Goal: Complete application form: Complete application form

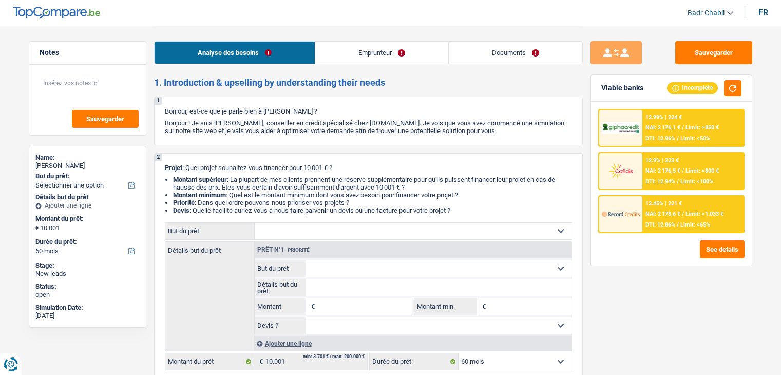
select select "60"
select select "privateEmployee"
select select "netSalary"
select select "mealVouchers"
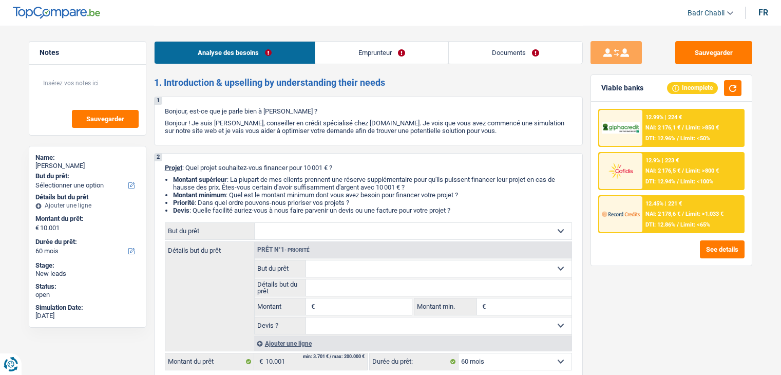
select select "rents"
select select "60"
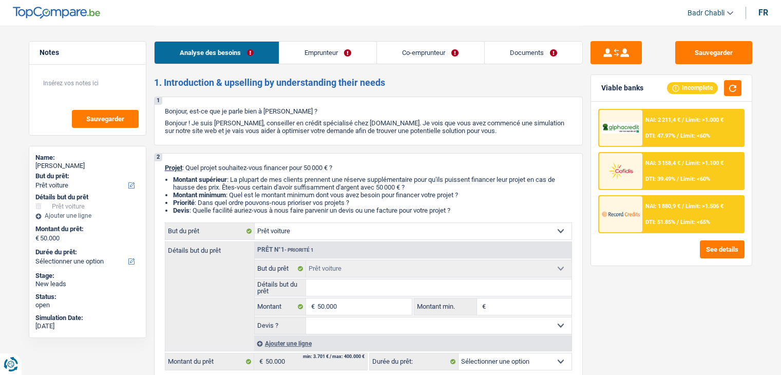
select select "car"
select select "publicEmployee"
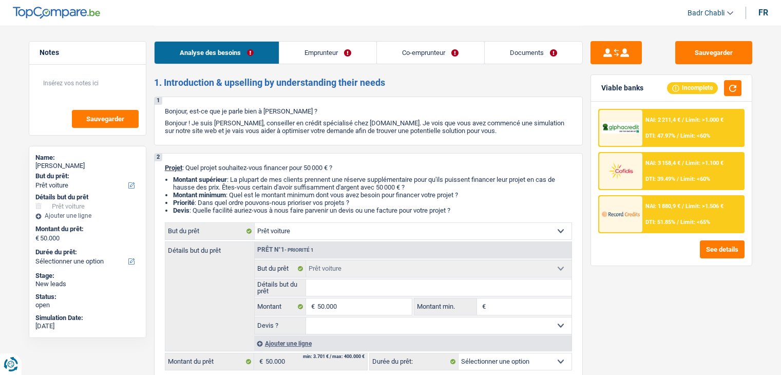
select select "housewife"
select select "familyAllowances"
select select "netSalary"
select select "mealVouchers"
select select "familyAllowances"
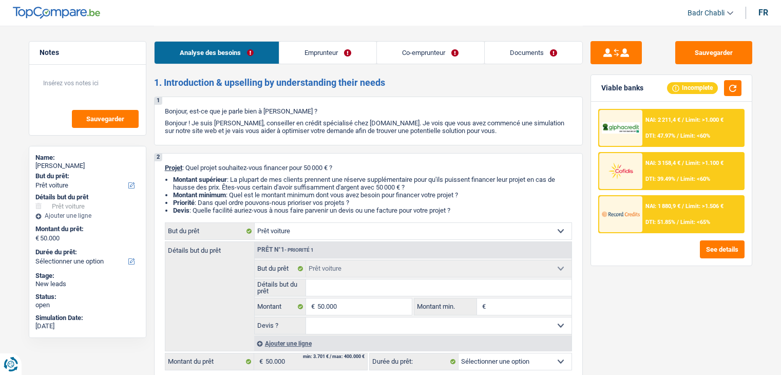
select select "ownerWithMortgage"
select select "mortgage"
select select "360"
select select "car"
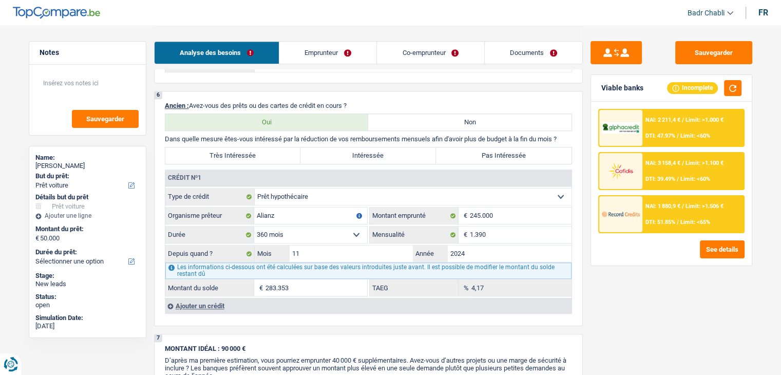
scroll to position [822, 0]
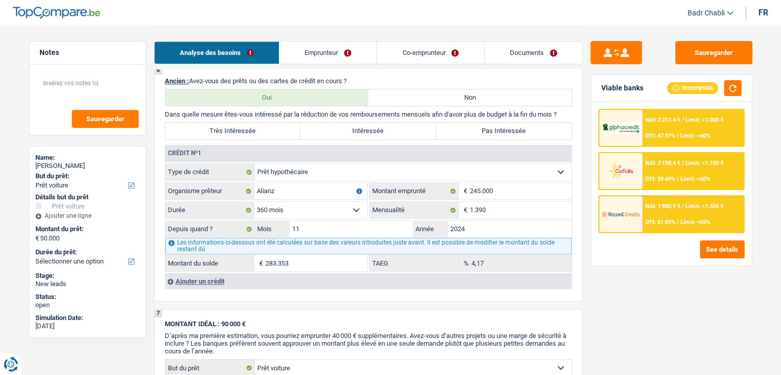
click at [196, 277] on div "Ajouter un crédit" at bounding box center [368, 280] width 407 height 15
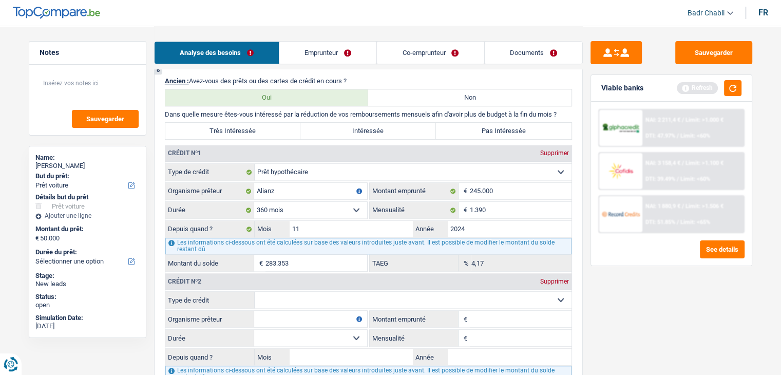
click at [366, 304] on fieldset "Carte ou ouverture de crédit Prêt hypothécaire Vente à tempérament Prêt à tempé…" at bounding box center [368, 345] width 406 height 108
click at [362, 299] on select "Carte ou ouverture de crédit Prêt hypothécaire Vente à tempérament Prêt à tempé…" at bounding box center [413, 300] width 317 height 16
select select "creditConsolidation"
type input "0"
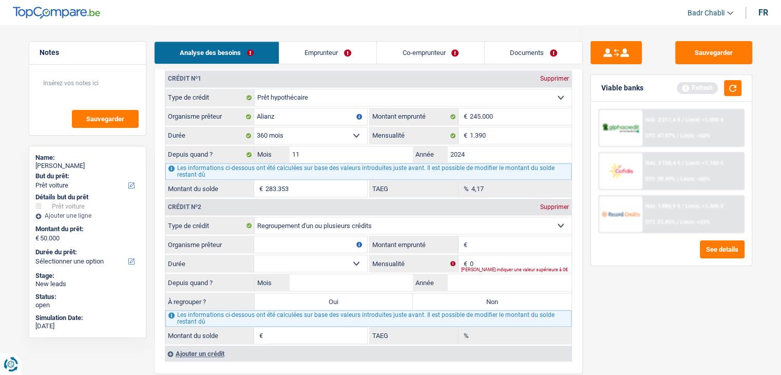
scroll to position [976, 0]
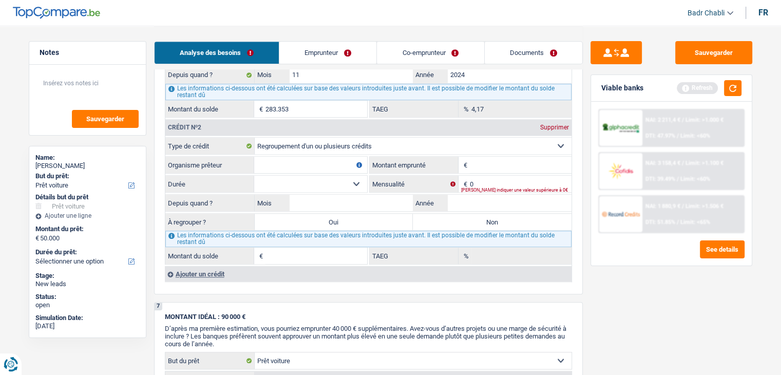
click at [280, 166] on input "Organisme prêteur" at bounding box center [310, 165] width 113 height 16
type input "Alphacredit"
click at [493, 157] on input "Montant emprunté" at bounding box center [521, 165] width 102 height 16
click at [492, 161] on input "Montant emprunté" at bounding box center [521, 165] width 102 height 16
type input "28.000"
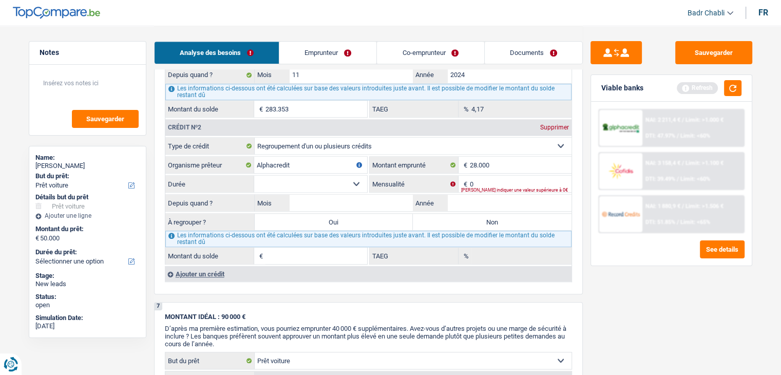
click at [360, 176] on select "12 mois 18 mois 24 mois 30 mois 36 mois 42 mois 48 mois 60 mois 72 mois 84 mois…" at bounding box center [310, 184] width 113 height 16
select select "120"
click at [254, 176] on select "12 mois 18 mois 24 mois 30 mois 36 mois 42 mois 48 mois 60 mois 72 mois 84 mois…" at bounding box center [310, 184] width 113 height 16
click at [370, 198] on input "Mois" at bounding box center [352, 203] width 124 height 16
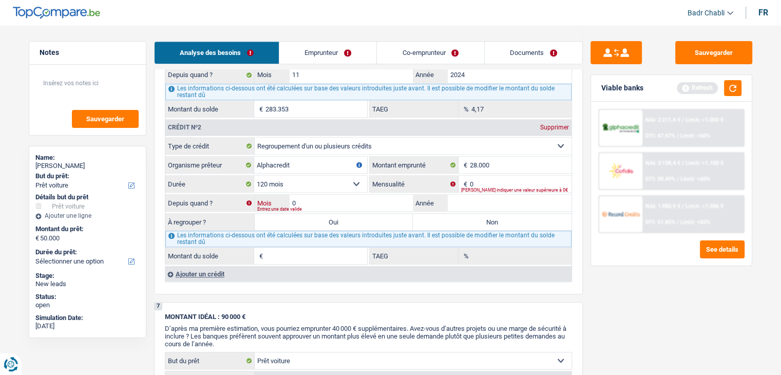
type input "09"
type input "2024"
type input "1"
type input "0,00"
click at [502, 176] on input "0" at bounding box center [521, 184] width 102 height 16
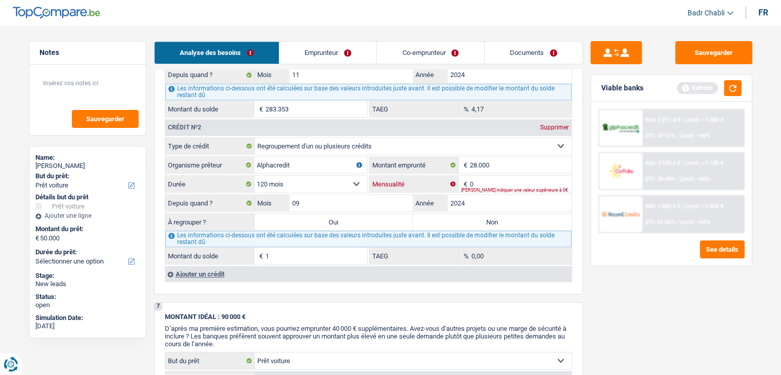
click at [502, 176] on input "0" at bounding box center [521, 184] width 102 height 16
type input "369"
type input "26.125"
type input "10,40"
click at [381, 198] on input "09" at bounding box center [352, 203] width 124 height 16
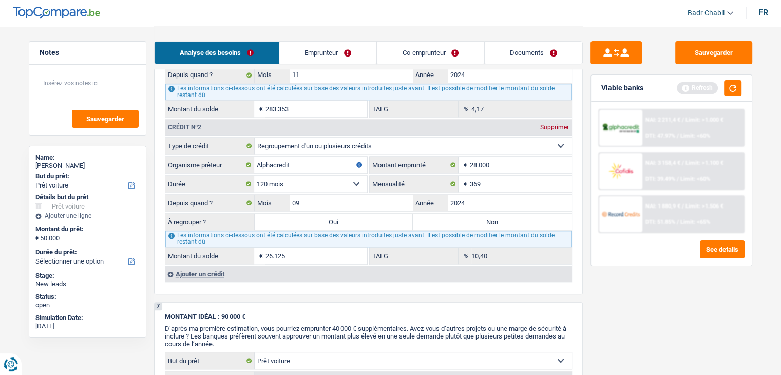
click at [338, 218] on label "Oui" at bounding box center [334, 222] width 159 height 16
click at [338, 218] on input "Oui" at bounding box center [334, 222] width 159 height 16
radio input "true"
type input "76.125"
type input "26.125"
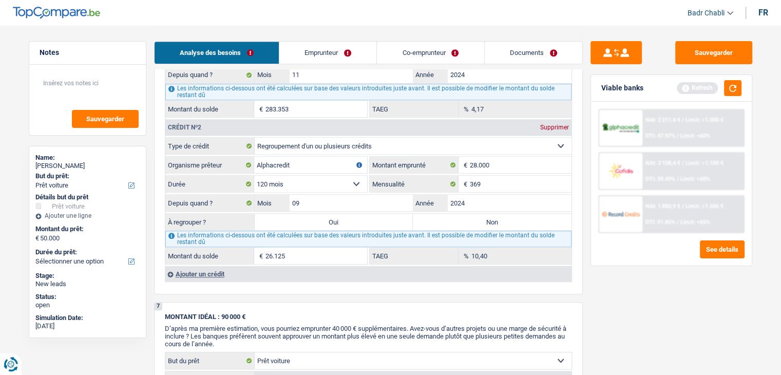
type input "26.125"
select select "refinancing"
select select "144"
select select "refinancing"
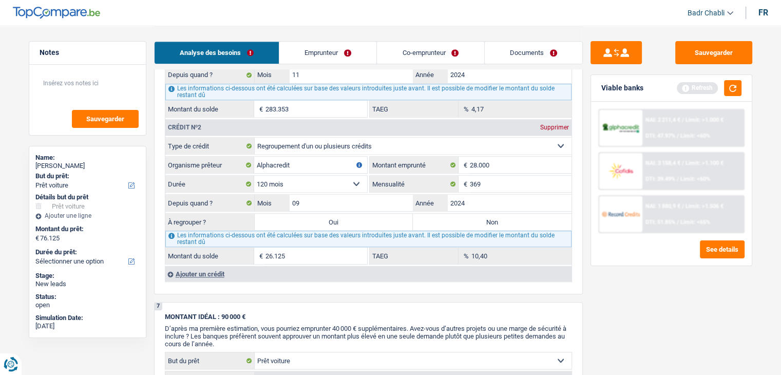
select select "refinancing"
select select "144"
select select "refinancing"
select select "144"
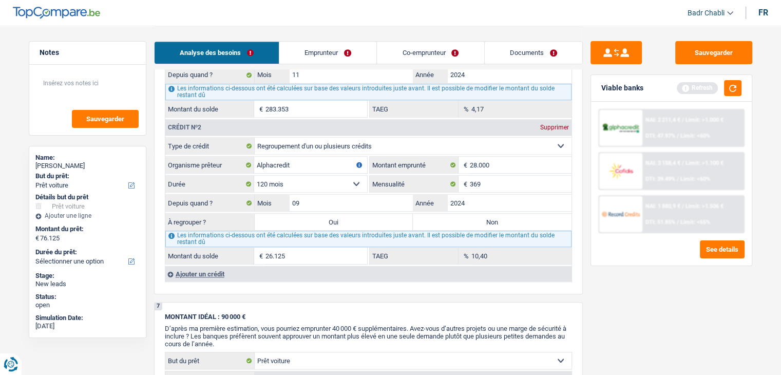
select select "car"
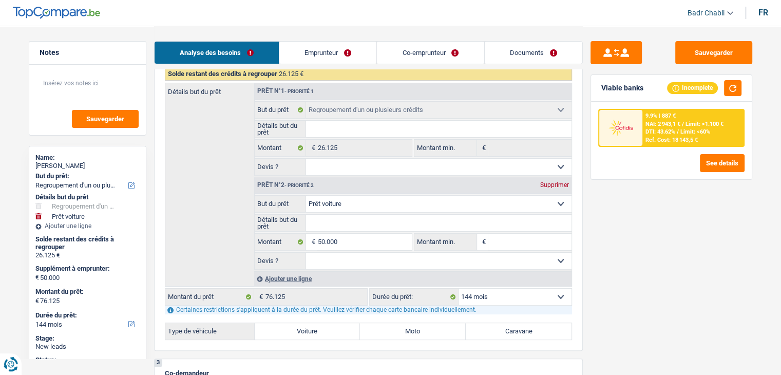
scroll to position [257, 0]
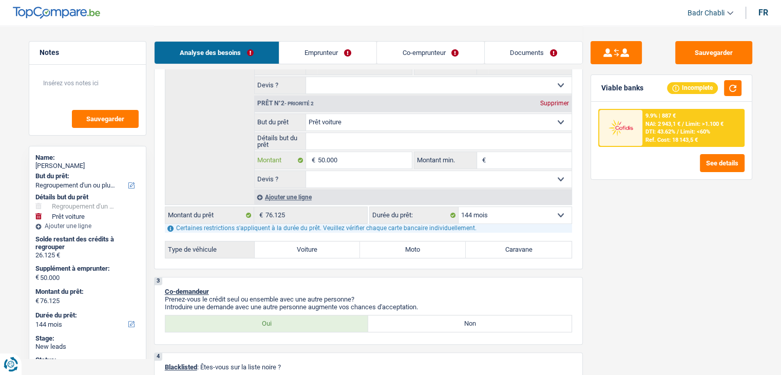
click at [345, 152] on input "50.000" at bounding box center [365, 160] width 94 height 16
type input "2"
type input "24"
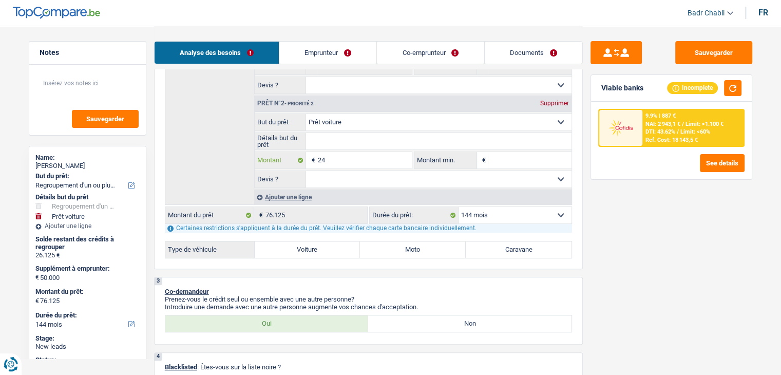
type input "24"
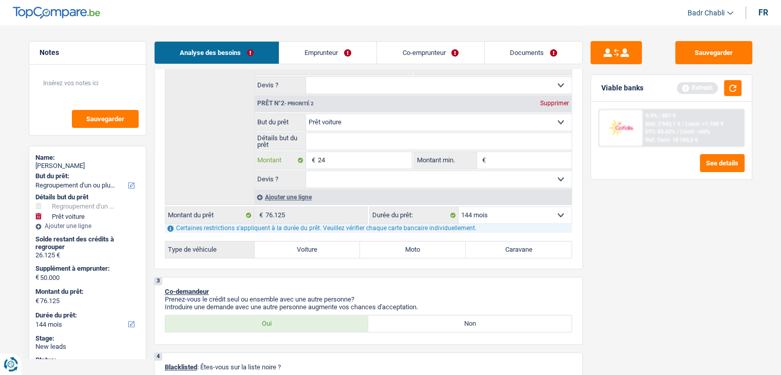
type input "240"
type input "2.400"
type input "24.000"
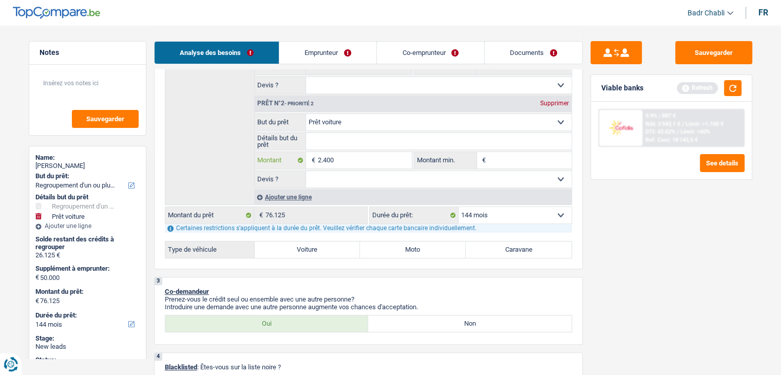
type input "24.000"
drag, startPoint x: 510, startPoint y: 208, endPoint x: 507, endPoint y: 215, distance: 7.4
click at [510, 208] on select "12 mois 18 mois 24 mois 30 mois 36 mois 42 mois 48 mois 60 mois 72 mois 84 mois…" at bounding box center [515, 215] width 113 height 16
type input "24.000"
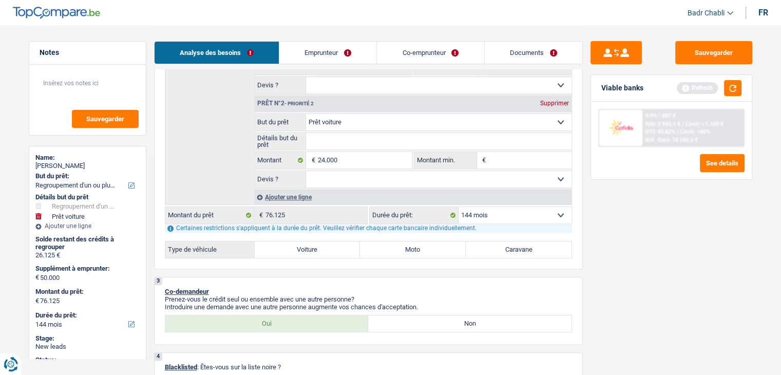
type input "50.125"
select select "120"
click at [459, 207] on select "12 mois 18 mois 24 mois 30 mois 36 mois 42 mois 48 mois 60 mois 72 mois 84 mois…" at bounding box center [515, 215] width 113 height 16
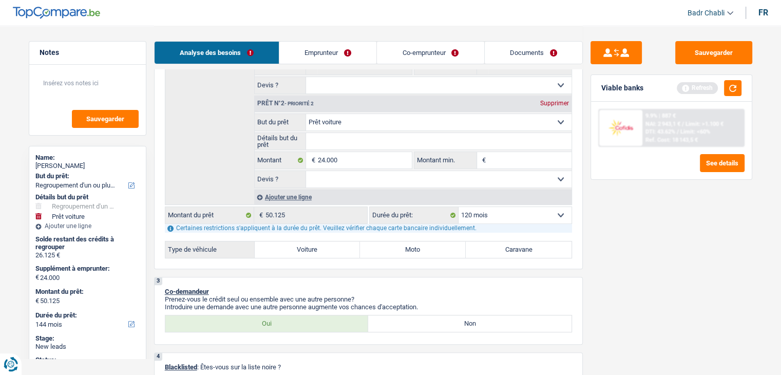
select select "120"
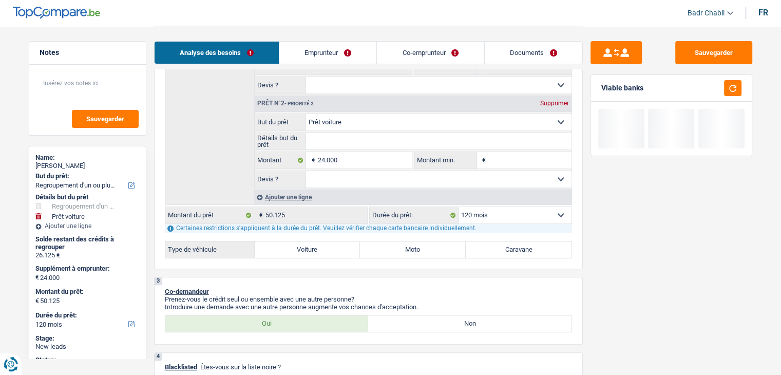
click at [369, 178] on select "Oui Non Non répondu Sélectionner une option" at bounding box center [439, 179] width 266 height 16
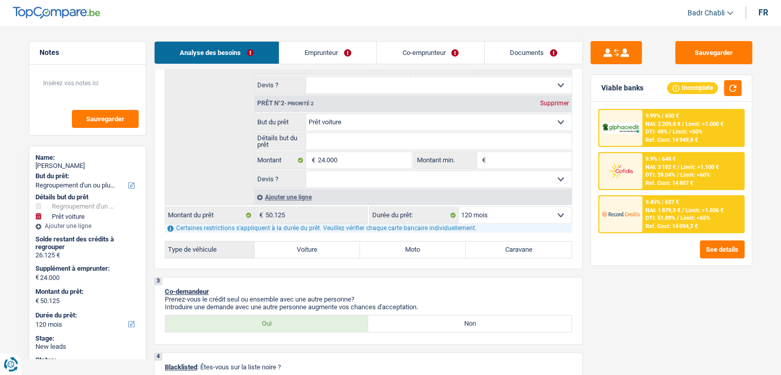
select select "false"
click at [306, 171] on select "Oui Non Non répondu Sélectionner une option" at bounding box center [439, 179] width 266 height 16
select select "false"
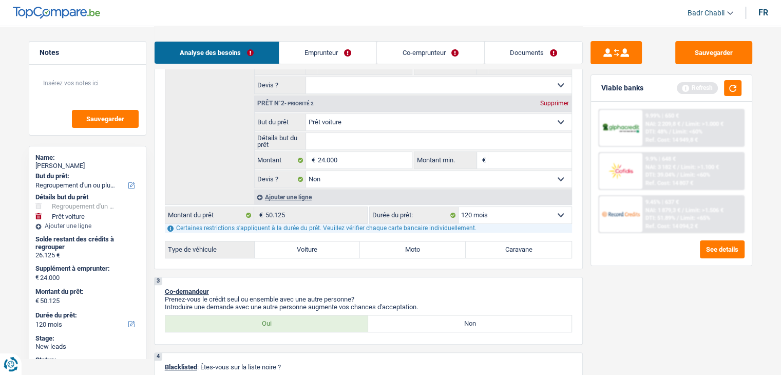
click at [515, 157] on input "Montant min." at bounding box center [530, 160] width 83 height 16
type input "1"
type input "15"
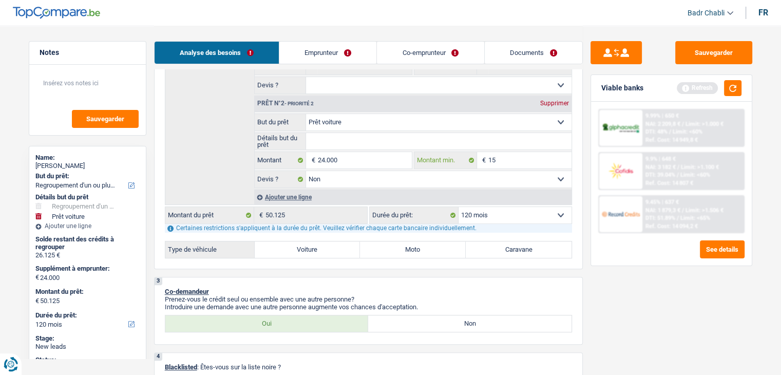
type input "150"
type input "1.500"
type input "15.000"
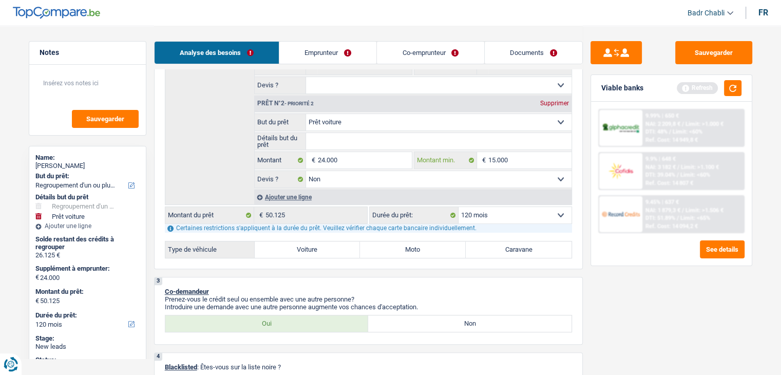
type input "15.000"
click at [319, 252] on label "Voiture" at bounding box center [308, 249] width 106 height 16
click at [319, 252] on input "Voiture" at bounding box center [308, 249] width 106 height 16
radio input "true"
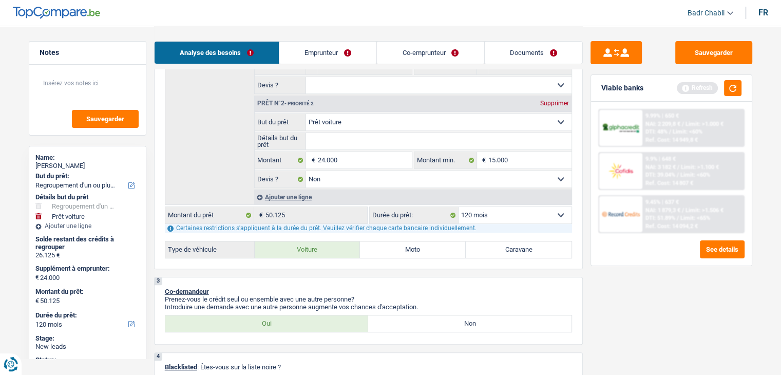
select select "144"
radio input "true"
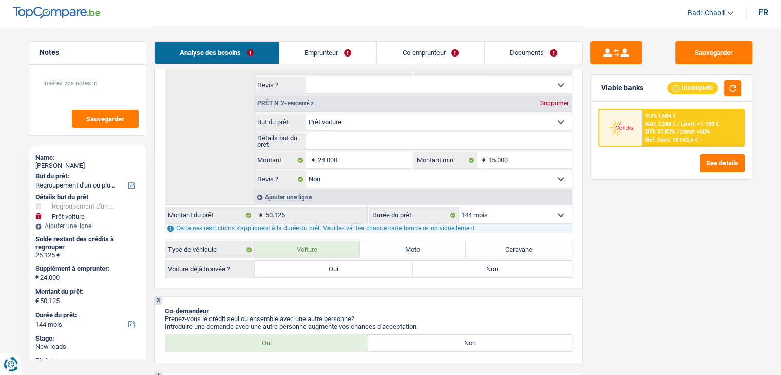
click at [326, 142] on input "Détails but du prêt" at bounding box center [439, 141] width 266 height 16
click at [79, 94] on textarea at bounding box center [87, 87] width 102 height 31
click at [497, 214] on select "12 mois 18 mois 24 mois 30 mois 36 mois 42 mois 48 mois 60 mois 72 mois 84 mois…" at bounding box center [515, 215] width 113 height 16
select select "120"
click at [459, 207] on select "12 mois 18 mois 24 mois 30 mois 36 mois 42 mois 48 mois 60 mois 72 mois 84 mois…" at bounding box center [515, 215] width 113 height 16
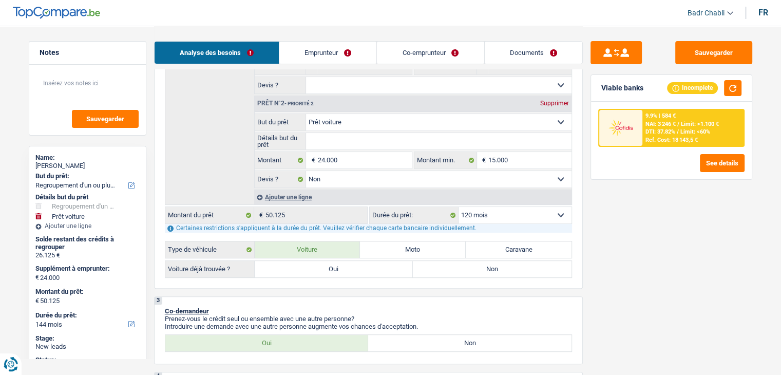
select select "120"
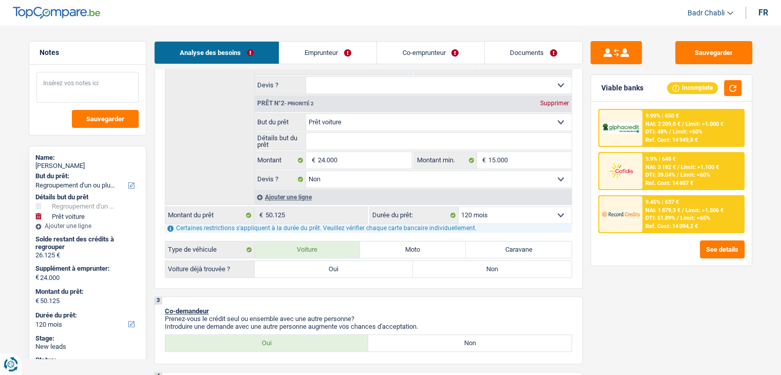
click at [98, 99] on textarea at bounding box center [87, 87] width 102 height 31
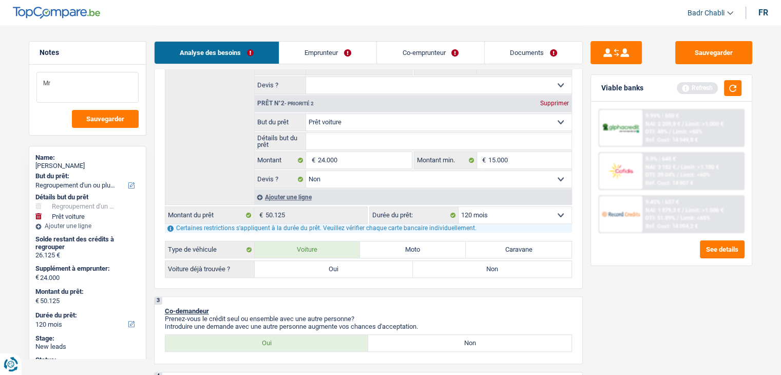
type textarea "M"
click at [383, 147] on input "Détails but du prêt" at bounding box center [439, 141] width 266 height 16
type input "S"
type input "Si"
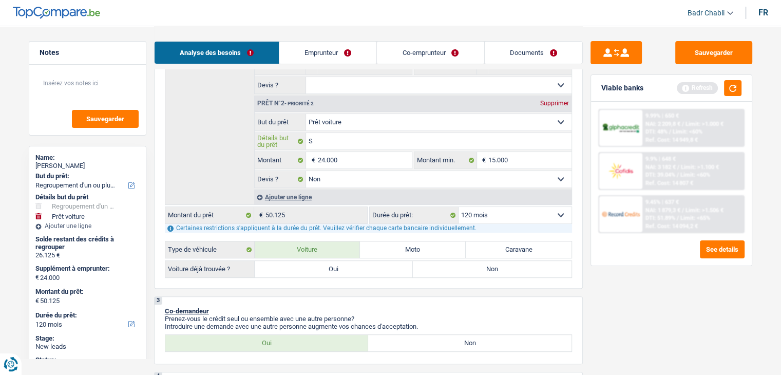
type input "Si"
type input "Si v"
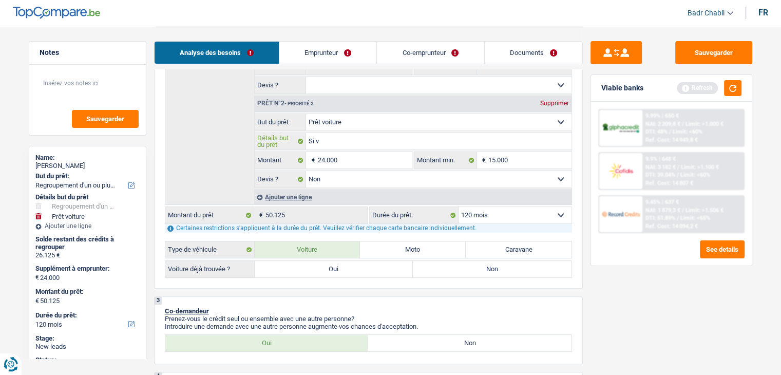
type input "Si vr"
type input "Si vrai"
type input "Si vraim"
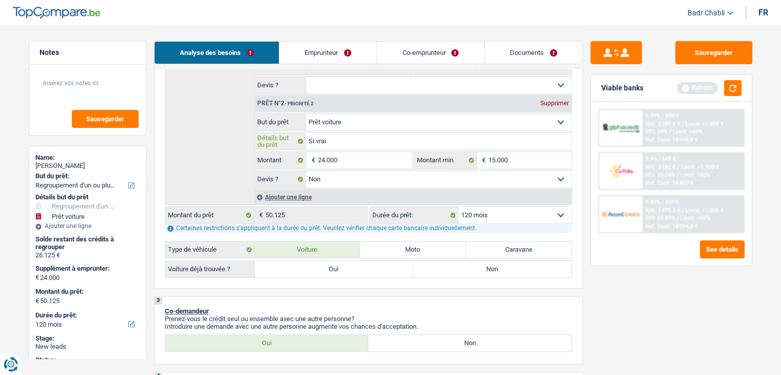
type input "Si vraim"
type input "Si vraime"
type input "Si vraimen"
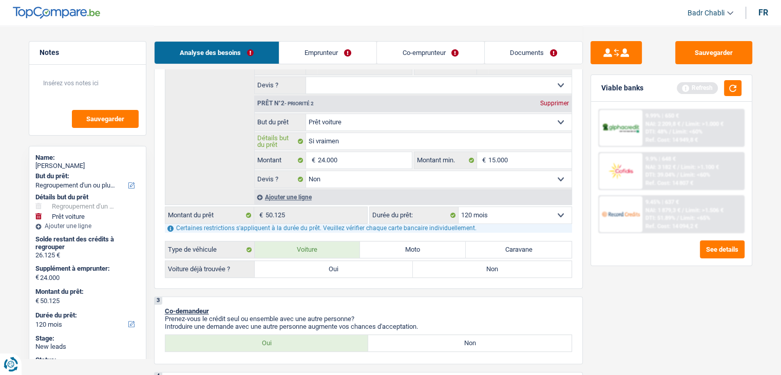
type input "Si vraiment"
type input "Si vraiment n"
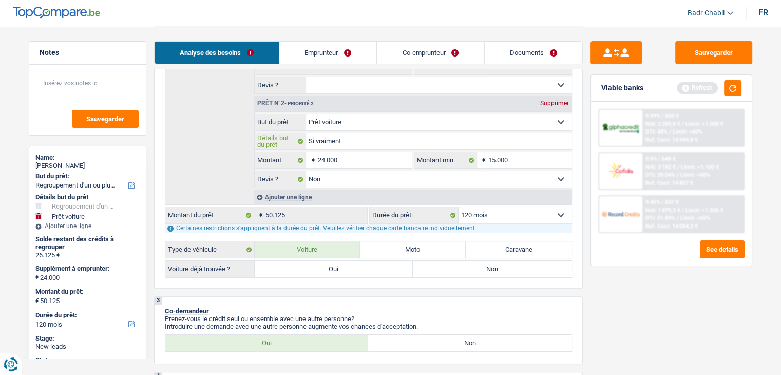
type input "Si vraiment n"
type input "Si vraiment né"
type input "Si vraiment néc"
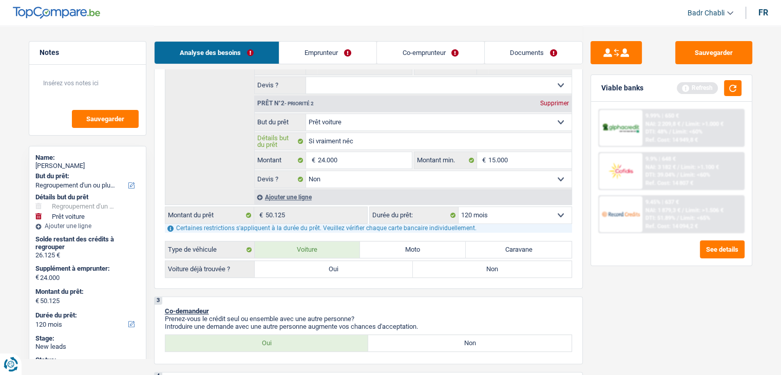
type input "Si vraiment néce"
type input "Si vraiment néces"
type input "Si vraiment nécess"
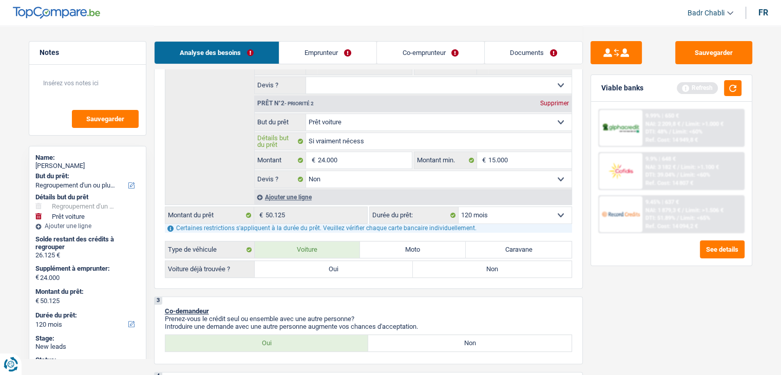
type input "Si vraiment nécess"
type input "Si vraiment nécessa"
type input "Si vraiment nécessai"
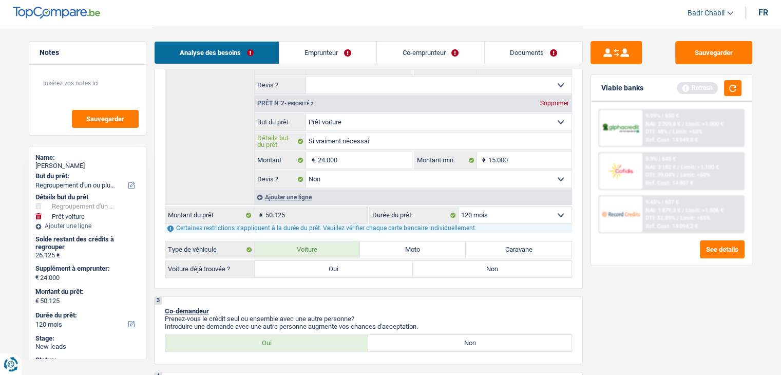
type input "Si vraiment nécessair"
type input "Si vraiment nécessaire"
type input "Si vraiment nécessaire,"
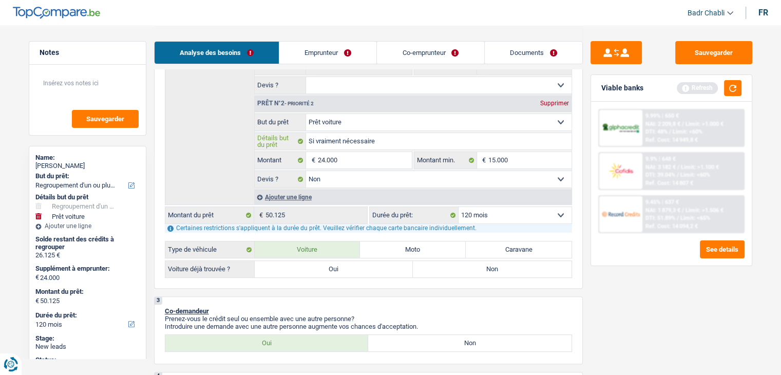
type input "Si vraiment nécessaire,"
type input "Si vraiment nécessaire, m"
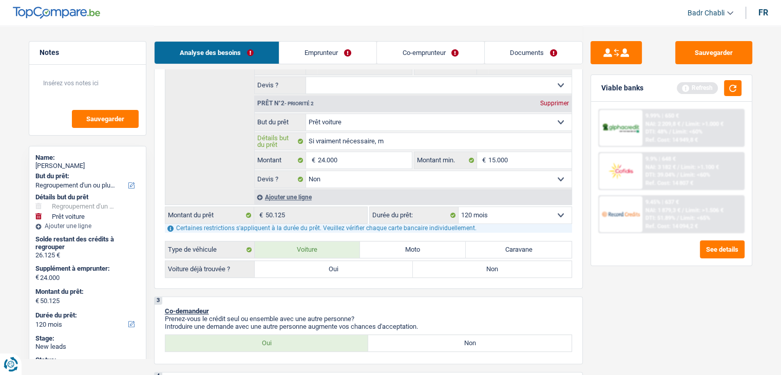
type input "Si vraiment nécessaire, mr"
type input "Si vraiment nécessaire, mr p"
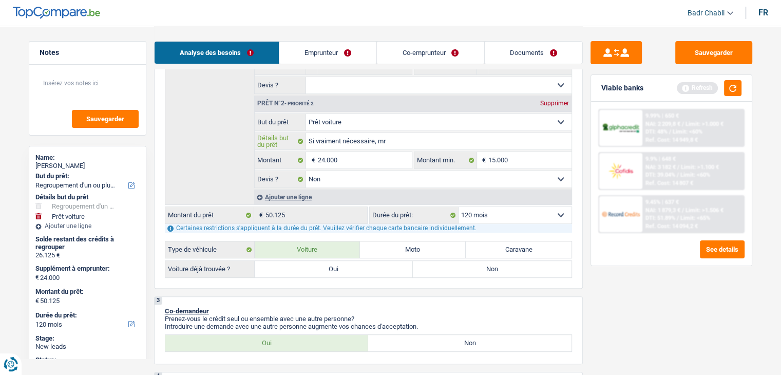
type input "Si vraiment nécessaire, mr p"
type input "Si vraiment nécessaire, mr pe"
type input "Si vraiment nécessaire, mr peu"
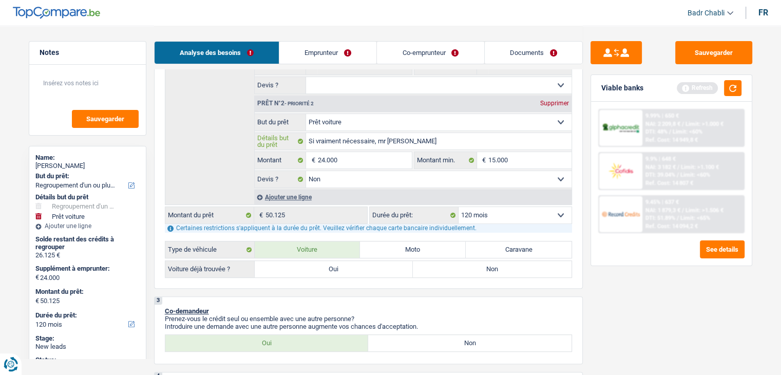
type input "Si vraiment nécessaire, mr peut"
type input "Si vraiment nécessaire, mr peut a"
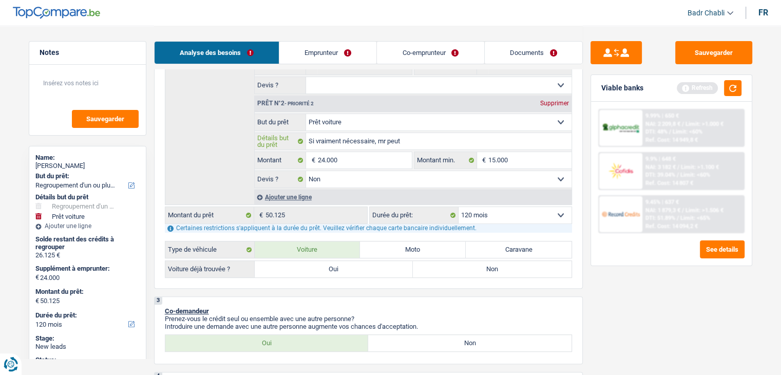
type input "Si vraiment nécessaire, mr peut a"
type input "Si vraiment nécessaire, mr peut al"
type input "Si vraiment nécessaire, mr peut all"
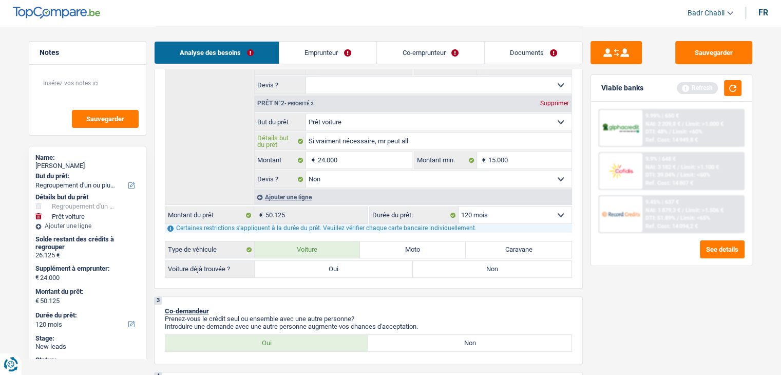
type input "Si vraiment nécessaire, mr peut alle"
type input "Si vraiment nécessaire, mr peut aller"
type input "Si vraiment nécessaire, mr peut aller d"
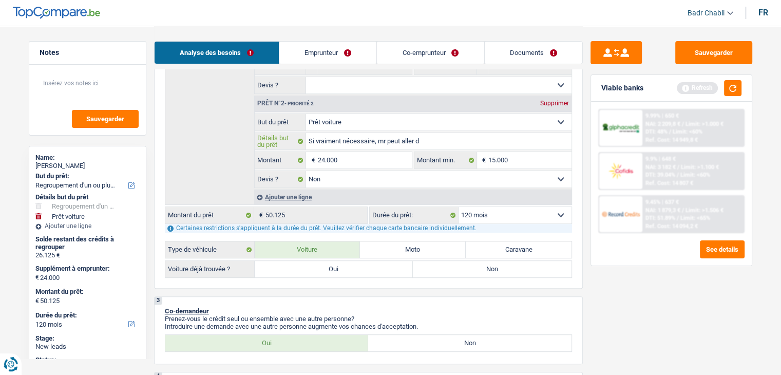
type input "Si vraiment nécessaire, mr peut aller d"
type input "Si vraiment nécessaire, mr peut aller da"
type input "Si vraiment nécessaire, mr peut aller dan"
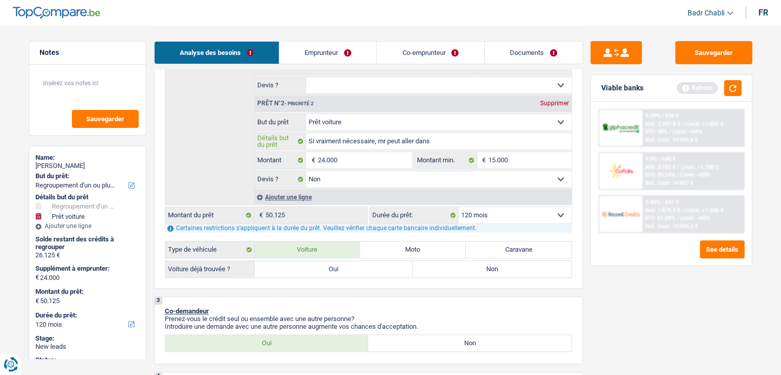
type input "Si vraiment nécessaire, mr peut aller dans"
type input "Si vraiment nécessaire, mr peut aller dans u"
type input "Si vraiment nécessaire, mr peut aller dans un"
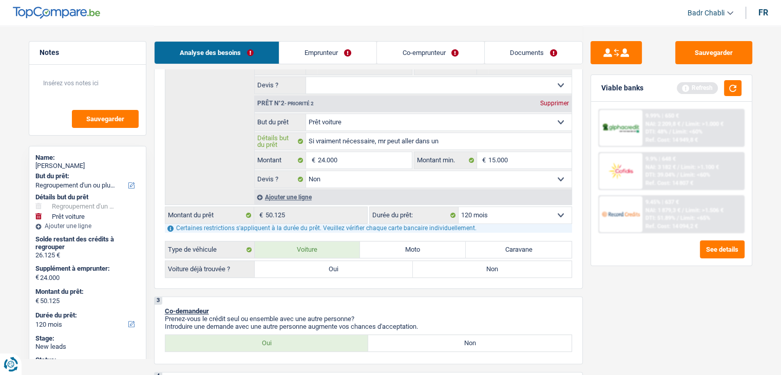
type input "Si vraiment nécessaire, mr peut aller dans un"
type input "Si vraiment nécessaire, mr peut aller dans un g"
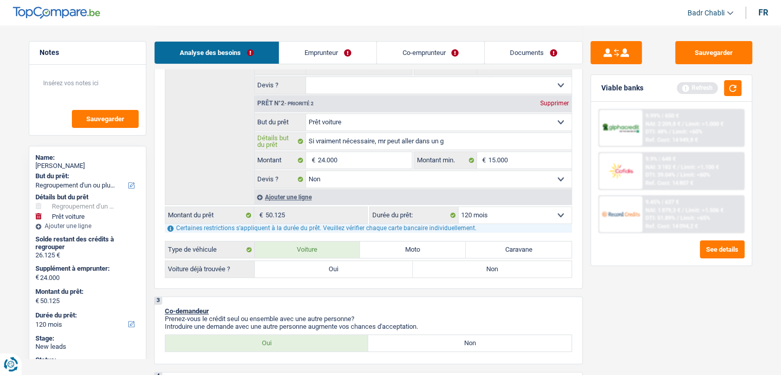
type input "Si vraiment nécessaire, mr peut aller dans un ga"
type input "Si vraiment nécessaire, mr peut aller dans un gar"
type input "Si vraiment nécessaire, mr peut aller dans un gara"
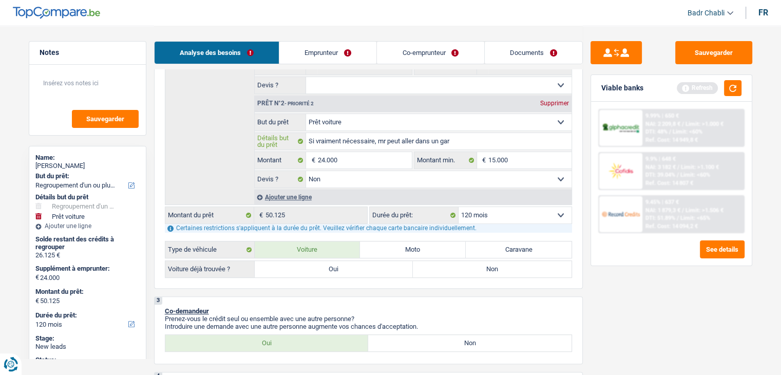
type input "Si vraiment nécessaire, mr peut aller dans un gara"
type input "Si vraiment nécessaire, mr peut aller dans un garag"
type input "Si vraiment nécessaire, mr peut aller dans un garage"
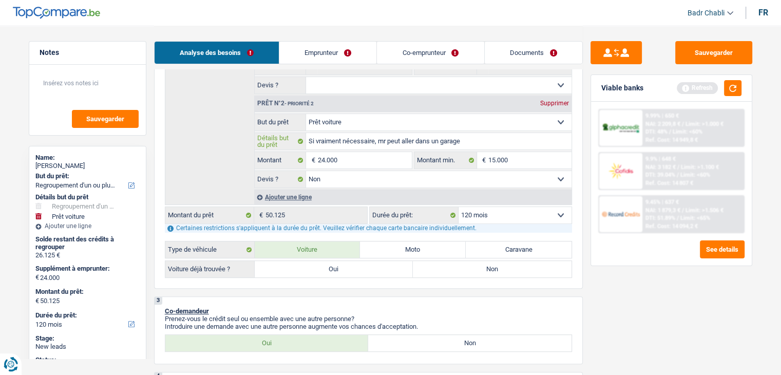
type input "Si vraiment nécessaire, mr peut aller dans un garage"
type input "Si vraiment nécessaire, mr peut aller dans un garage p"
type input "Si vraiment nécessaire, mr peut aller dans un garage po"
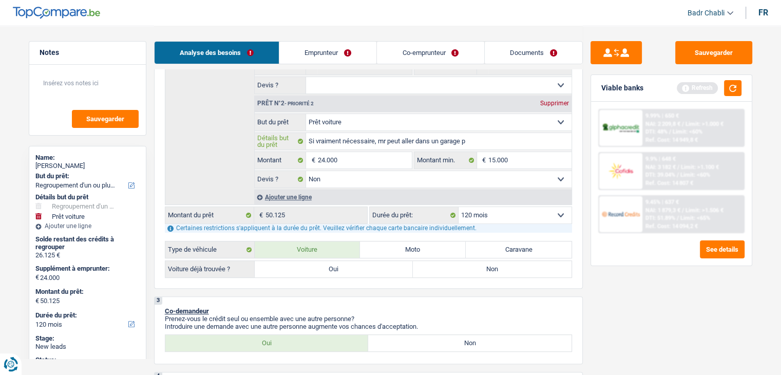
type input "Si vraiment nécessaire, mr peut aller dans un garage po"
type input "Si vraiment nécessaire, mr peut aller dans un garage pou"
type input "Si vraiment nécessaire, mr peut aller dans un garage pour"
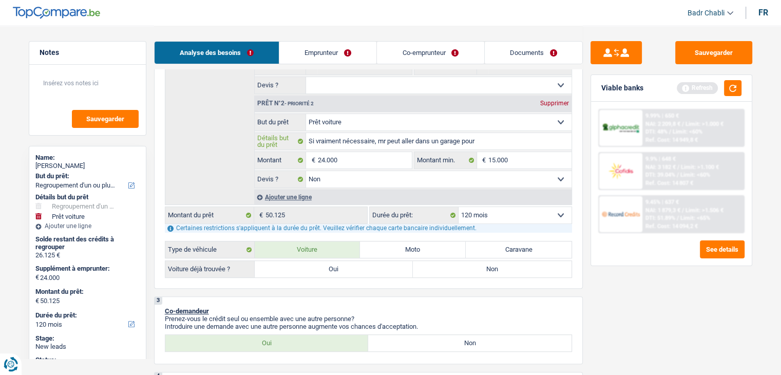
type input "Si vraiment nécessaire, mr peut aller dans un garage pour"
type input "Si vraiment nécessaire, mr peut aller dans un garage pour u"
type input "Si vraiment nécessaire, mr peut aller dans un garage pour un"
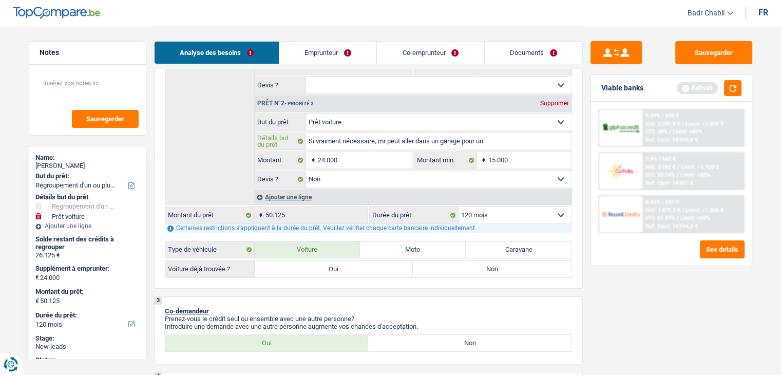
type input "Si vraiment nécessaire, mr peut aller dans un garage pour un"
type input "Si vraiment nécessaire, mr peut aller dans un garage pour und"
click at [532, 267] on label "Non" at bounding box center [492, 269] width 159 height 16
click at [532, 267] on input "Non" at bounding box center [492, 269] width 159 height 16
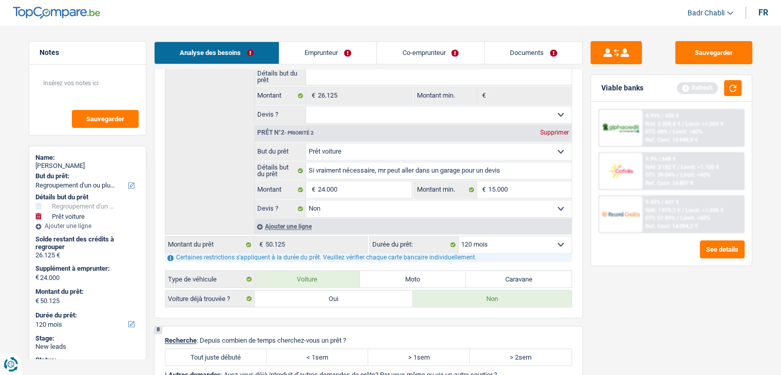
scroll to position [1644, 0]
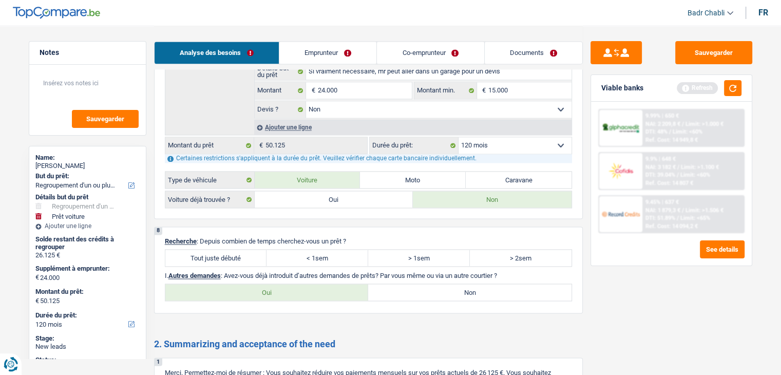
click at [231, 250] on label "Tout juste débuté" at bounding box center [216, 258] width 102 height 16
click at [231, 250] on input "Tout juste débuté" at bounding box center [216, 258] width 102 height 16
click at [438, 284] on label "Non" at bounding box center [469, 292] width 203 height 16
click at [438, 284] on input "Non" at bounding box center [469, 292] width 203 height 16
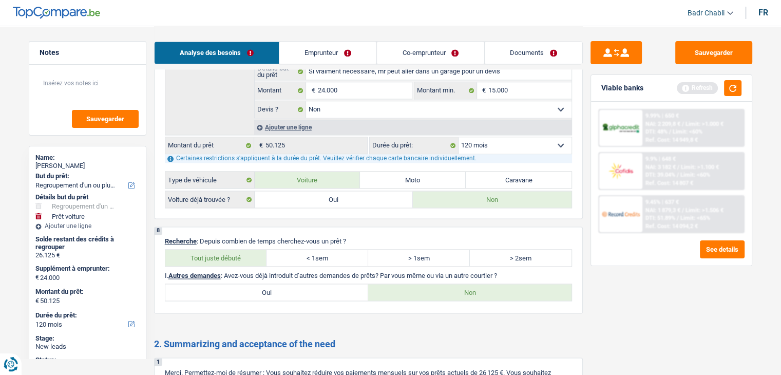
click at [440, 284] on label "Non" at bounding box center [469, 292] width 203 height 16
click at [440, 284] on input "Non" at bounding box center [469, 292] width 203 height 16
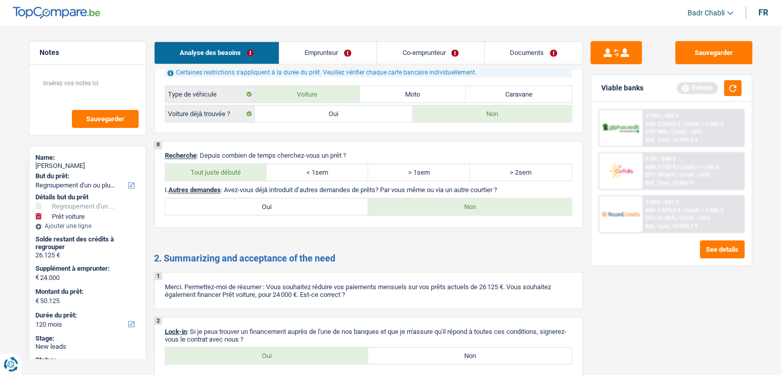
scroll to position [1817, 0]
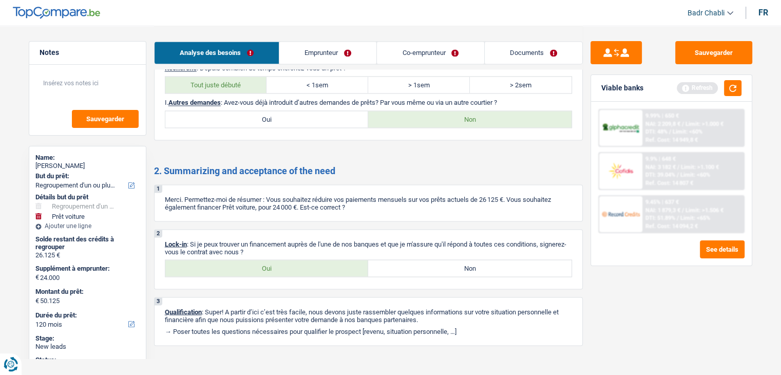
click at [278, 260] on label "Oui" at bounding box center [266, 268] width 203 height 16
click at [278, 260] on input "Oui" at bounding box center [266, 268] width 203 height 16
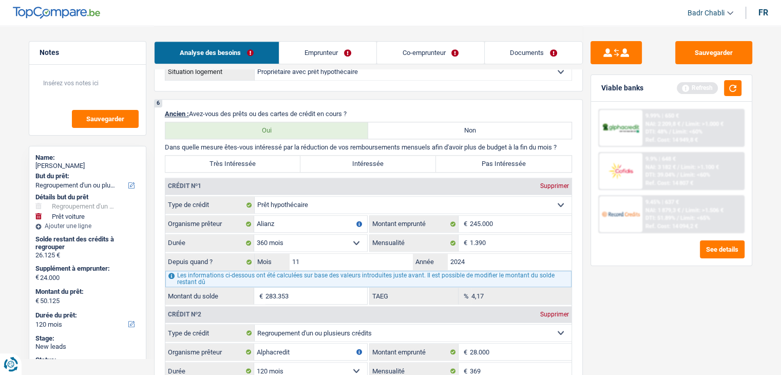
scroll to position [841, 0]
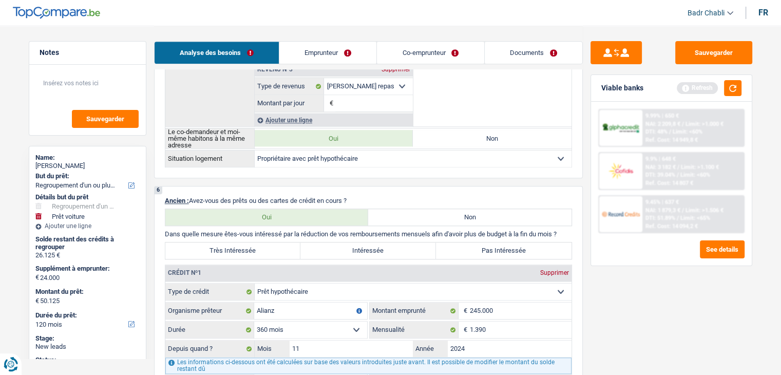
click at [277, 248] on label "Très Intéressée" at bounding box center [233, 251] width 136 height 16
click at [277, 248] on input "Très Intéressée" at bounding box center [233, 251] width 136 height 16
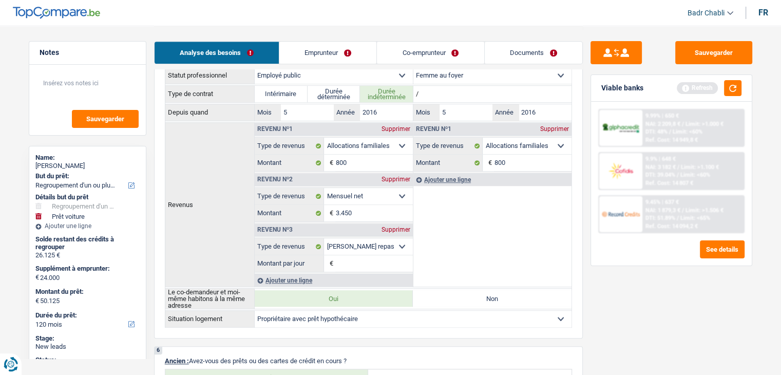
scroll to position [533, 0]
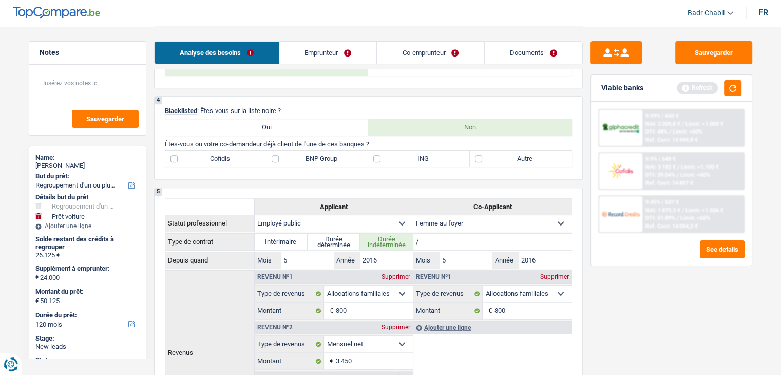
click at [269, 156] on label "BNP Group" at bounding box center [318, 159] width 102 height 16
click at [269, 156] on input "BNP Group" at bounding box center [318, 159] width 102 height 16
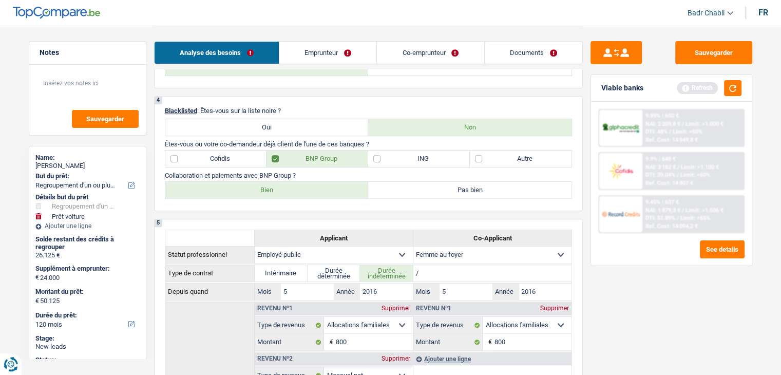
click at [274, 185] on label "Bien" at bounding box center [266, 190] width 203 height 16
click at [274, 185] on input "Bien" at bounding box center [266, 190] width 203 height 16
click at [370, 157] on label "ING" at bounding box center [419, 159] width 102 height 16
click at [370, 157] on input "ING" at bounding box center [419, 159] width 102 height 16
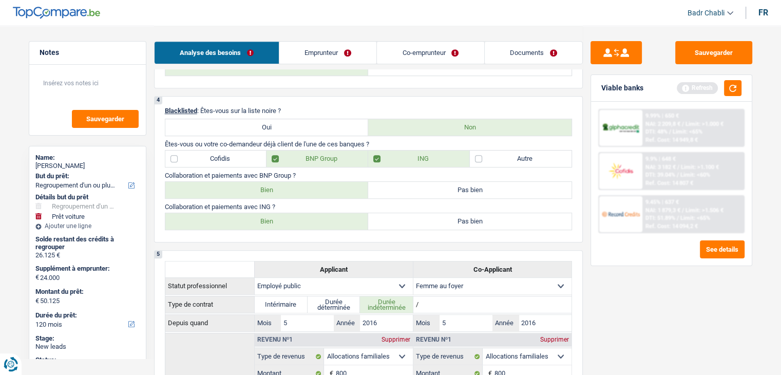
click at [280, 214] on label "Bien" at bounding box center [266, 221] width 203 height 16
click at [280, 214] on input "Bien" at bounding box center [266, 221] width 203 height 16
click at [422, 49] on link "Co-emprunteur" at bounding box center [430, 53] width 107 height 22
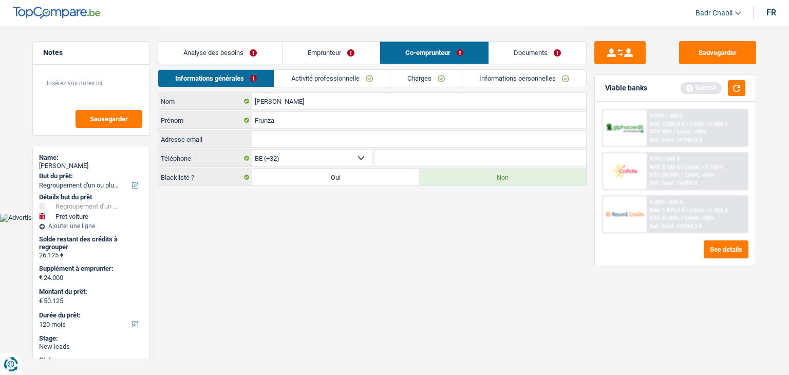
click at [429, 79] on link "Charges" at bounding box center [425, 78] width 71 height 17
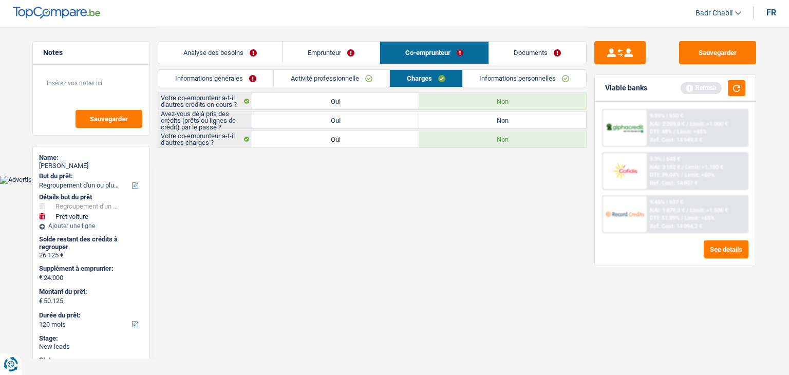
click at [337, 121] on label "Oui" at bounding box center [335, 120] width 167 height 16
click at [337, 121] on input "Oui" at bounding box center [335, 120] width 167 height 16
click at [326, 98] on label "Oui" at bounding box center [335, 101] width 167 height 16
click at [326, 98] on input "Oui" at bounding box center [335, 101] width 167 height 16
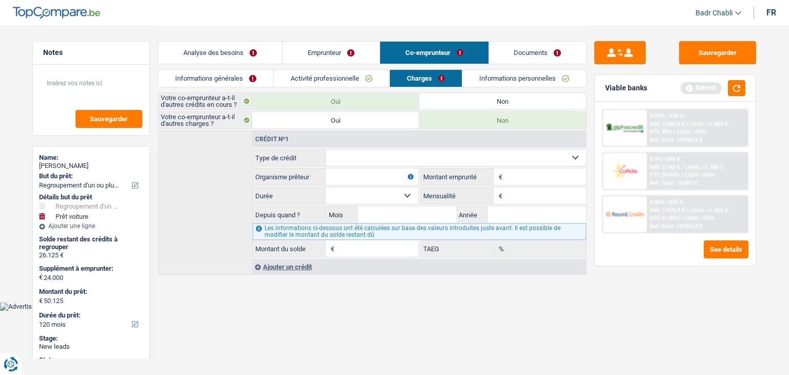
click at [374, 160] on select "Carte ou ouverture de crédit Prêt hypothécaire Vente à tempérament Prêt à tempé…" at bounding box center [456, 158] width 260 height 16
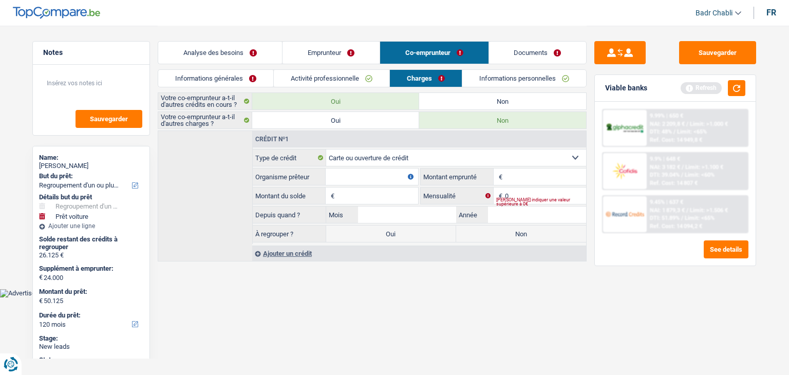
click at [493, 94] on label "Non" at bounding box center [502, 101] width 167 height 16
click at [493, 94] on input "Non" at bounding box center [502, 101] width 167 height 16
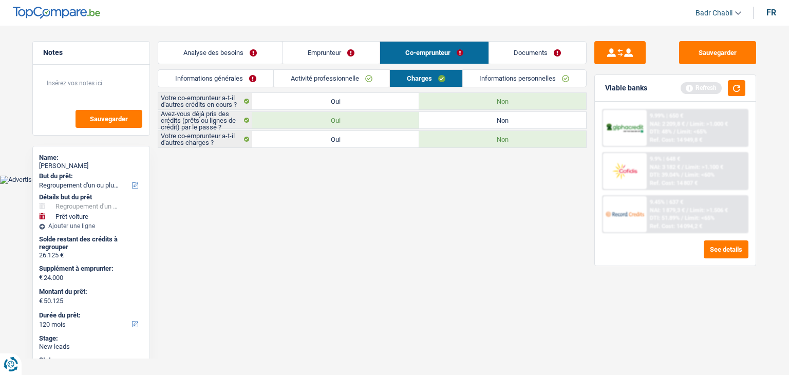
click at [490, 124] on label "Non" at bounding box center [502, 120] width 167 height 16
click at [490, 124] on input "Non" at bounding box center [502, 120] width 167 height 16
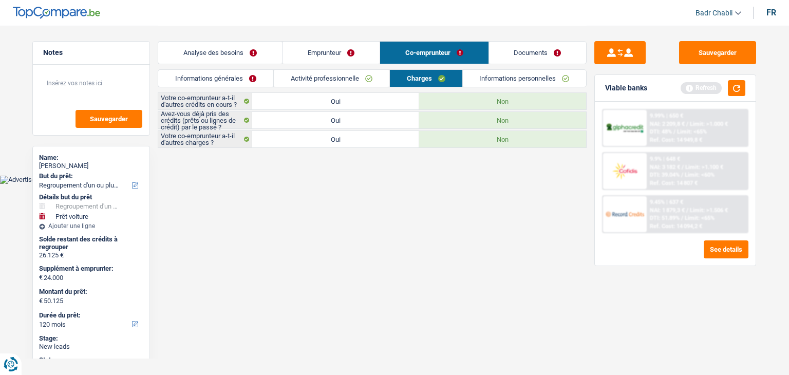
click at [516, 74] on link "Informations personnelles" at bounding box center [525, 78] width 124 height 17
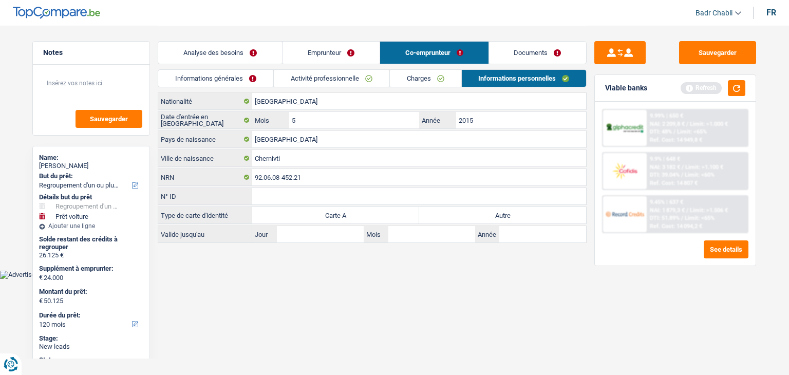
click at [510, 210] on label "Autre" at bounding box center [502, 215] width 167 height 16
click at [510, 210] on input "Autre" at bounding box center [502, 215] width 167 height 16
click at [230, 48] on link "Analyse des besoins" at bounding box center [220, 53] width 124 height 22
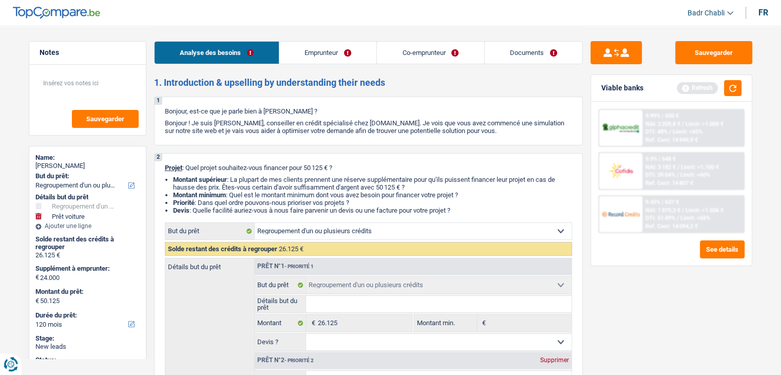
click at [308, 53] on link "Emprunteur" at bounding box center [328, 53] width 97 height 22
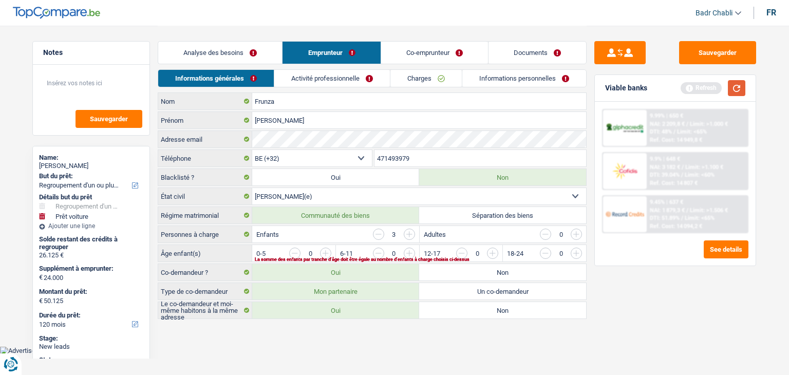
click at [744, 87] on button "button" at bounding box center [736, 88] width 17 height 16
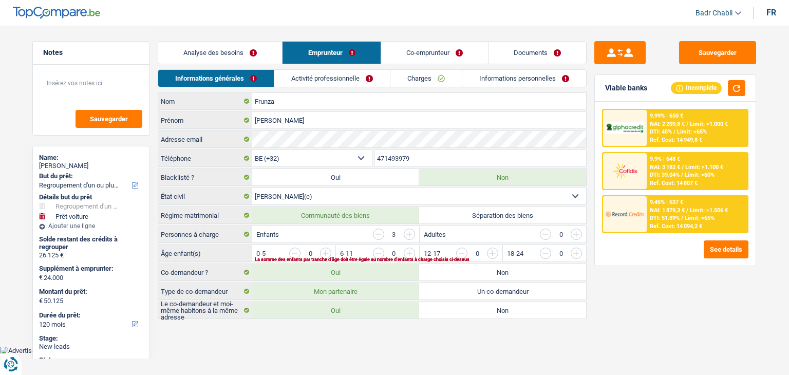
click at [494, 251] on input "button" at bounding box center [701, 256] width 428 height 16
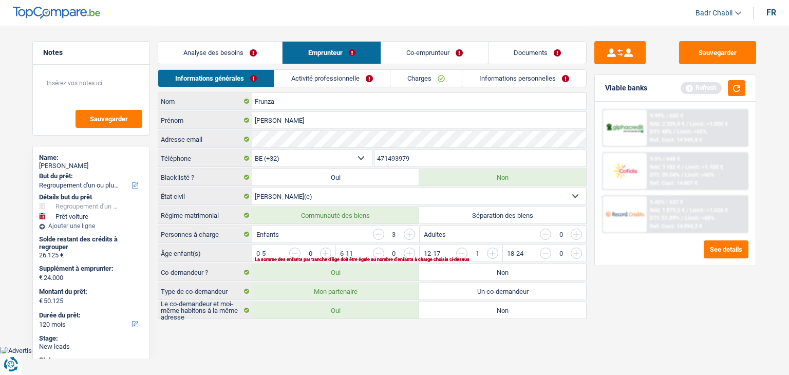
click at [405, 253] on input "button" at bounding box center [618, 256] width 428 height 16
click at [325, 250] on input "button" at bounding box center [534, 256] width 428 height 16
click at [300, 72] on link "Activité professionnelle" at bounding box center [333, 78] width 116 height 17
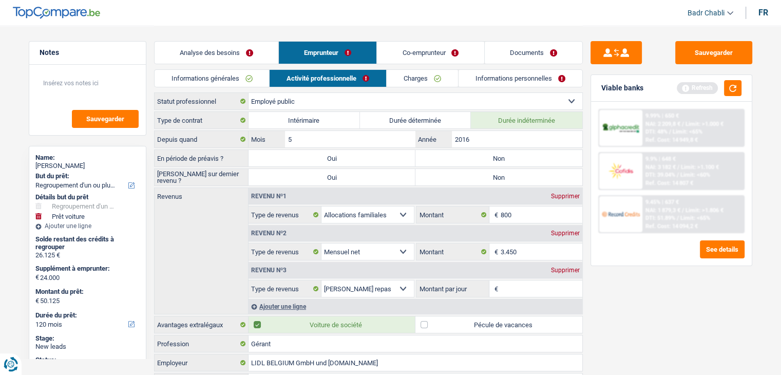
click at [489, 157] on label "Non" at bounding box center [499, 158] width 167 height 16
click at [489, 157] on input "Non" at bounding box center [499, 158] width 167 height 16
click at [478, 176] on label "Non" at bounding box center [499, 177] width 167 height 16
click at [478, 176] on input "Non" at bounding box center [499, 177] width 167 height 16
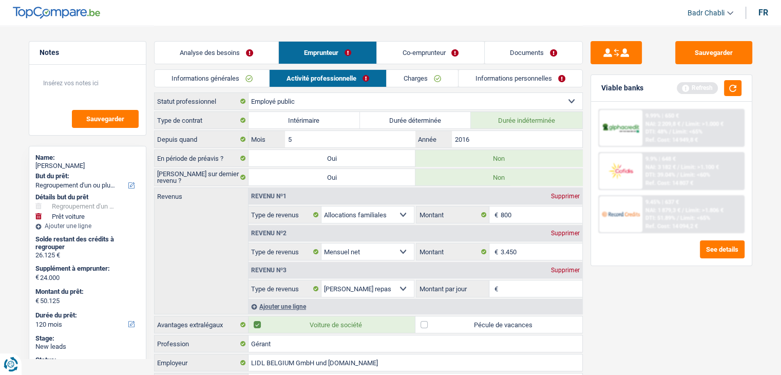
click at [425, 324] on label "Pécule de vacances" at bounding box center [499, 324] width 167 height 16
click at [425, 324] on input "Pécule de vacances" at bounding box center [499, 324] width 167 height 16
click at [517, 292] on input "Montant par jour" at bounding box center [542, 289] width 82 height 16
click at [455, 53] on link "Co-emprunteur" at bounding box center [430, 53] width 107 height 22
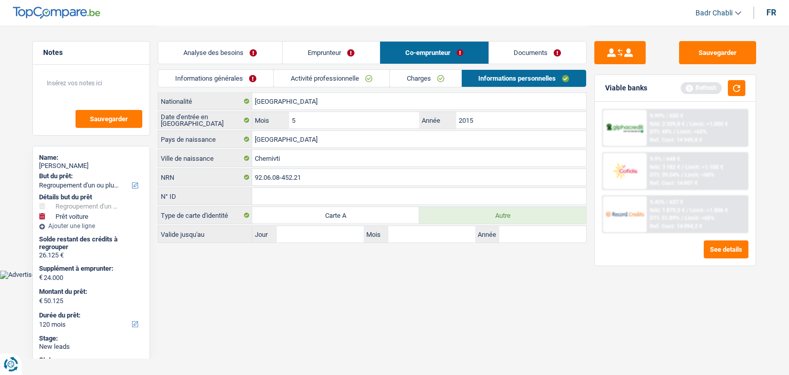
click at [200, 77] on link "Informations générales" at bounding box center [215, 78] width 115 height 17
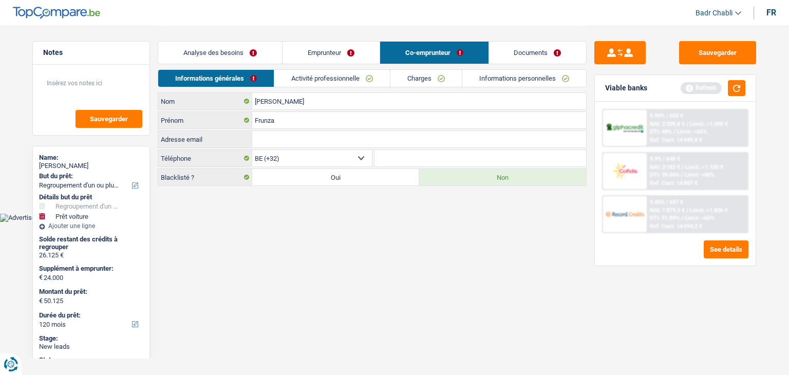
click at [326, 54] on link "Emprunteur" at bounding box center [331, 53] width 97 height 22
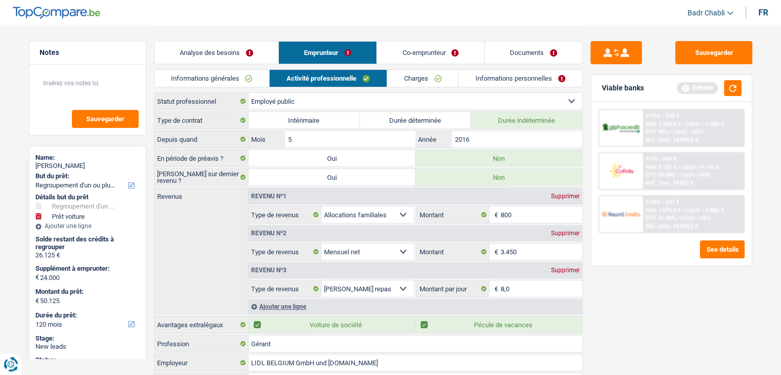
click at [544, 83] on link "Informations personnelles" at bounding box center [521, 78] width 124 height 17
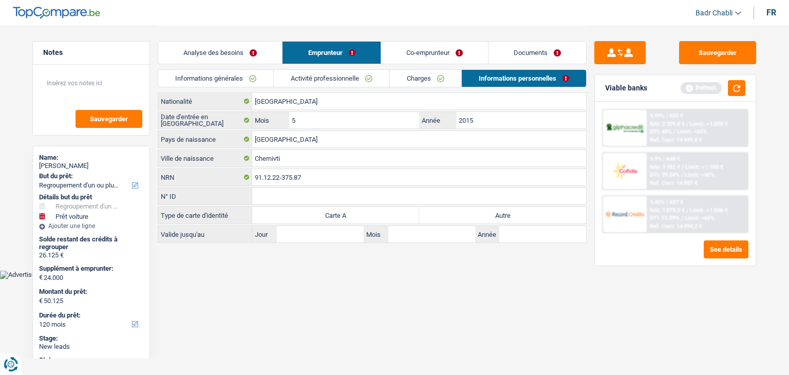
click at [496, 214] on label "Autre" at bounding box center [502, 215] width 167 height 16
click at [496, 214] on input "Autre" at bounding box center [502, 215] width 167 height 16
click at [537, 57] on link "Documents" at bounding box center [538, 53] width 98 height 22
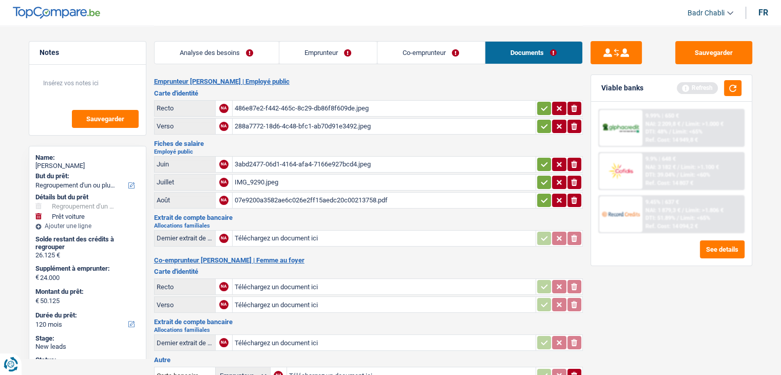
click at [309, 52] on link "Emprunteur" at bounding box center [329, 53] width 98 height 22
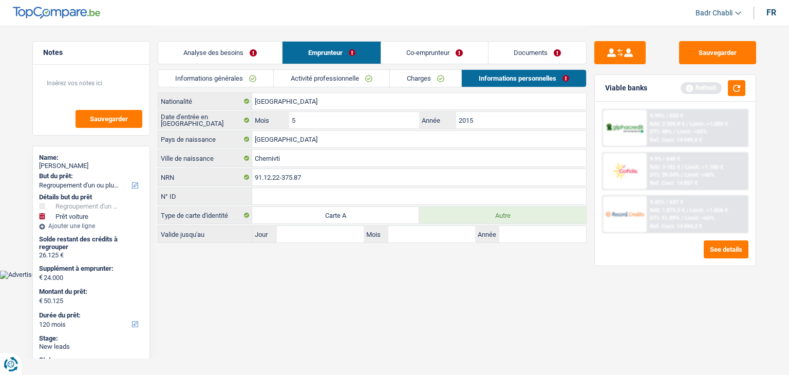
click at [444, 50] on link "Co-emprunteur" at bounding box center [434, 53] width 107 height 22
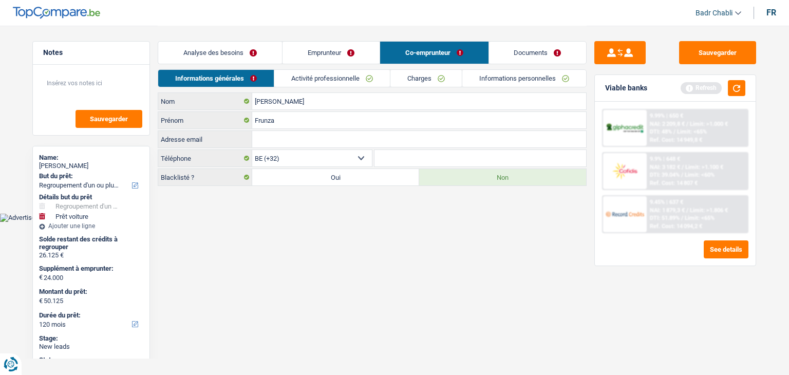
click at [328, 82] on link "Activité professionnelle" at bounding box center [332, 78] width 116 height 17
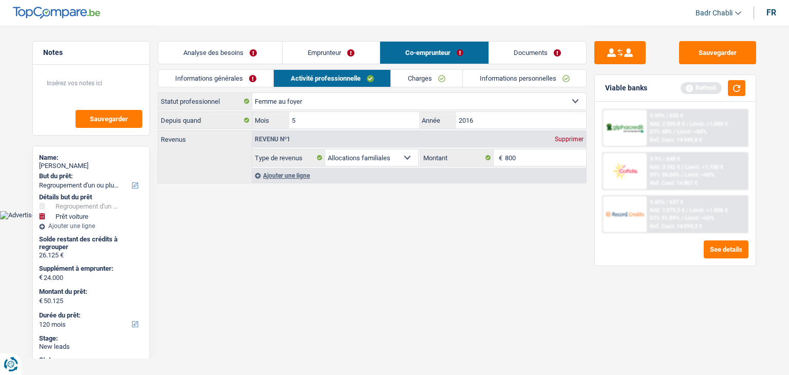
click at [580, 144] on div "Revenu nº1 Supprimer" at bounding box center [419, 139] width 334 height 16
click at [577, 140] on div "Supprimer" at bounding box center [569, 139] width 34 height 6
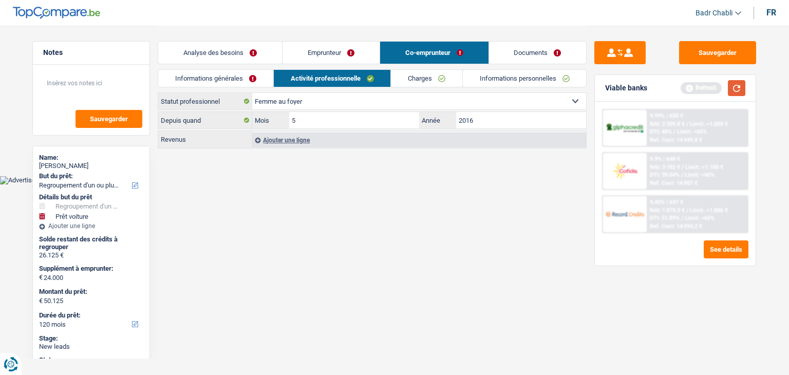
click at [738, 86] on button "button" at bounding box center [736, 88] width 17 height 16
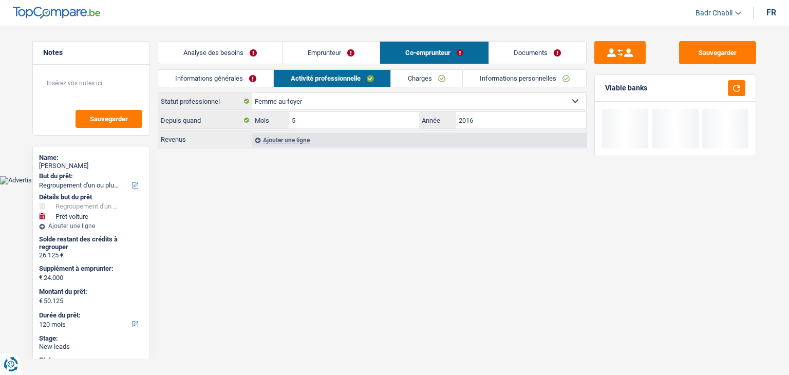
click at [423, 77] on link "Charges" at bounding box center [426, 78] width 71 height 17
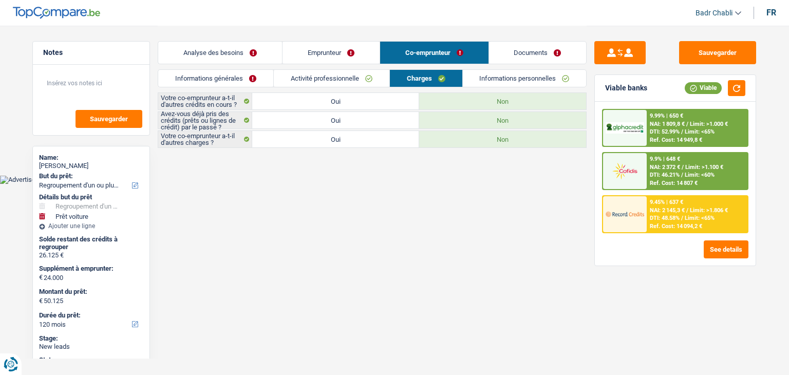
click at [509, 78] on link "Informations personnelles" at bounding box center [525, 78] width 124 height 17
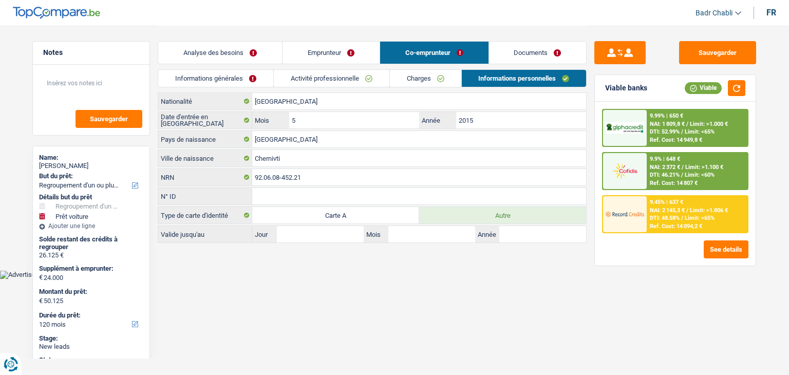
click at [543, 57] on link "Documents" at bounding box center [538, 53] width 98 height 22
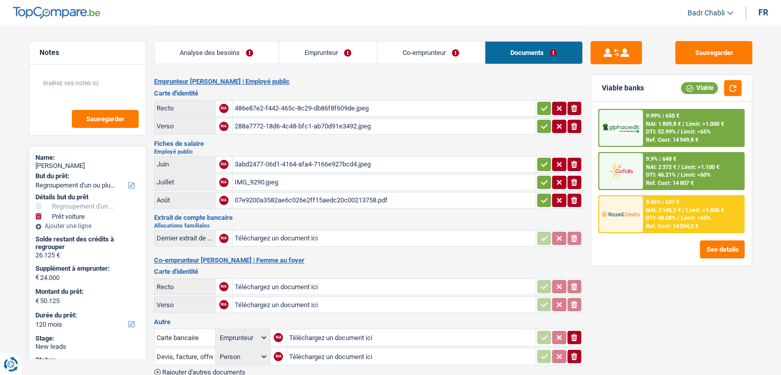
click at [282, 105] on div "486e87e2-f442-465c-8c29-db86f8f609de.jpeg" at bounding box center [384, 108] width 299 height 15
click at [300, 126] on div "288a7772-18d6-4c48-bfc1-ab70d91e3492.jpeg" at bounding box center [384, 126] width 299 height 15
click at [271, 161] on div "3abd2477-06d1-4164-afa4-7166e927bcd4.jpeg" at bounding box center [384, 164] width 299 height 15
click at [270, 179] on div "IMG_9290.jpeg" at bounding box center [384, 182] width 299 height 15
click at [298, 195] on div "07e9200a3582ae6c026e2ff15aedc20c00213758.pdf" at bounding box center [384, 200] width 299 height 15
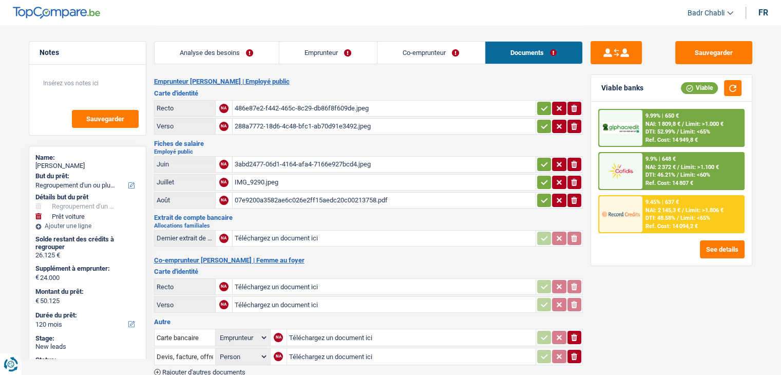
click at [337, 50] on link "Emprunteur" at bounding box center [329, 53] width 98 height 22
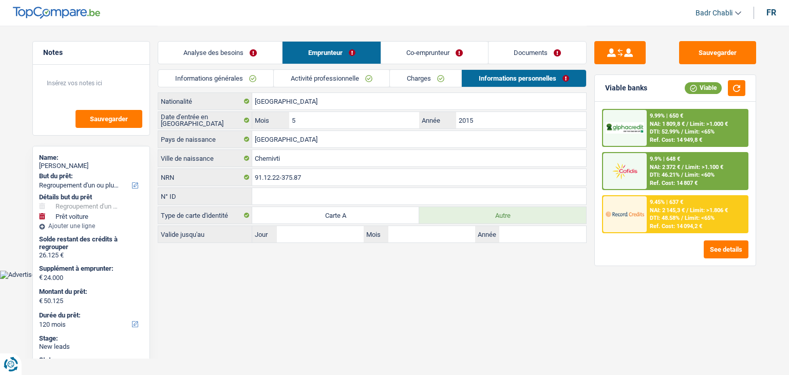
click at [343, 79] on link "Activité professionnelle" at bounding box center [332, 78] width 116 height 17
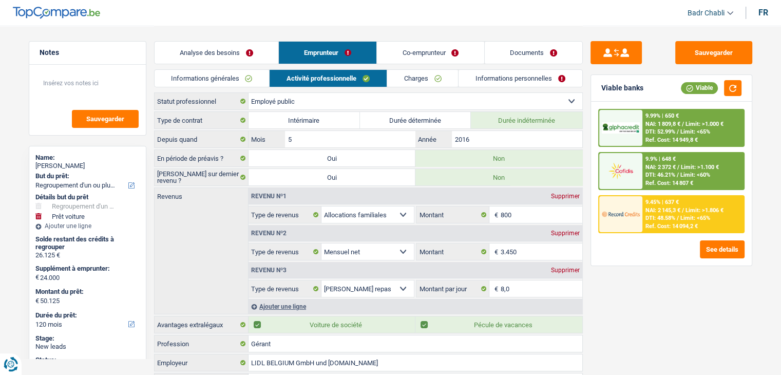
click at [448, 36] on div "Analyse des besoins Emprunteur Co-emprunteur Documents" at bounding box center [368, 48] width 429 height 44
click at [446, 42] on link "Co-emprunteur" at bounding box center [430, 53] width 107 height 22
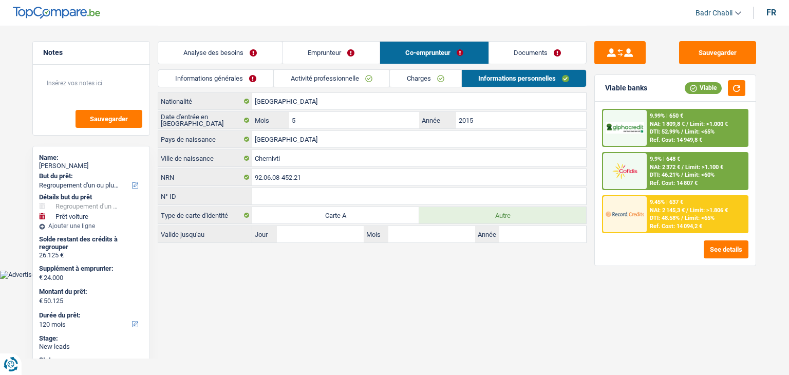
click at [202, 48] on link "Analyse des besoins" at bounding box center [220, 53] width 124 height 22
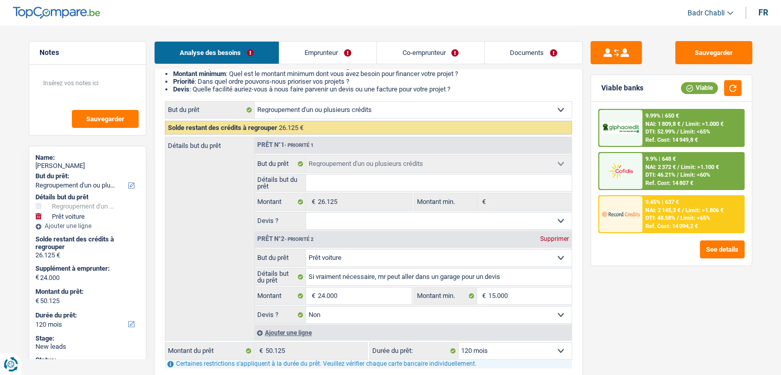
scroll to position [206, 0]
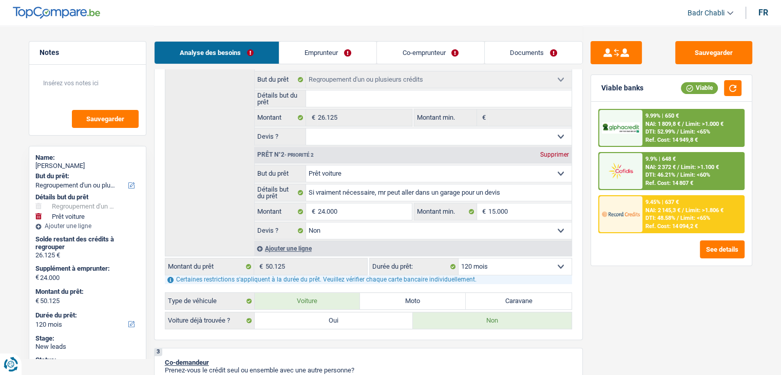
click at [361, 142] on select "Oui Non Non répondu Sélectionner une option" at bounding box center [439, 136] width 266 height 16
click at [306, 128] on select "Oui Non Non répondu Sélectionner une option" at bounding box center [439, 136] width 266 height 16
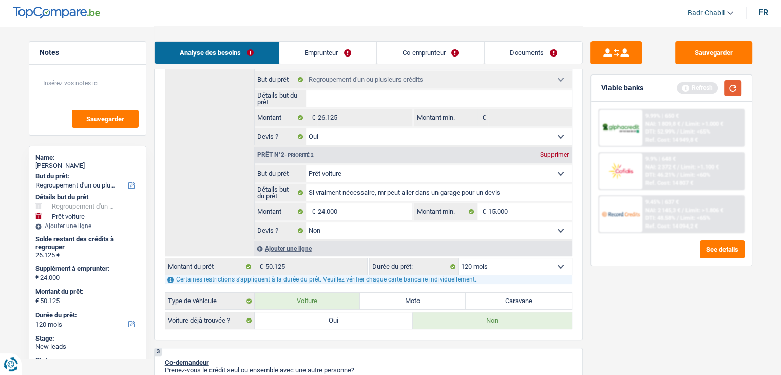
click at [734, 85] on button "button" at bounding box center [732, 88] width 17 height 16
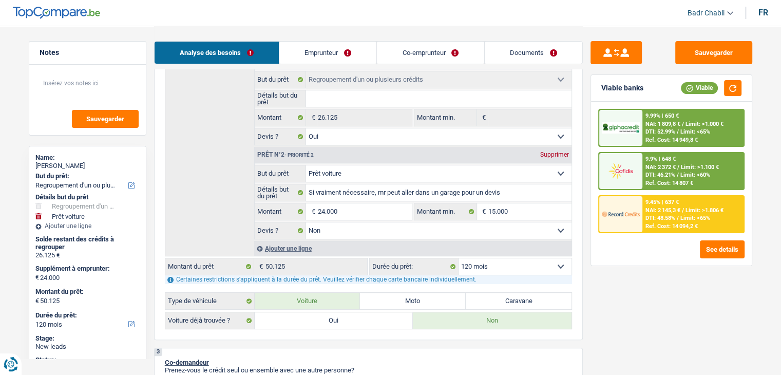
click at [333, 55] on link "Emprunteur" at bounding box center [328, 53] width 97 height 22
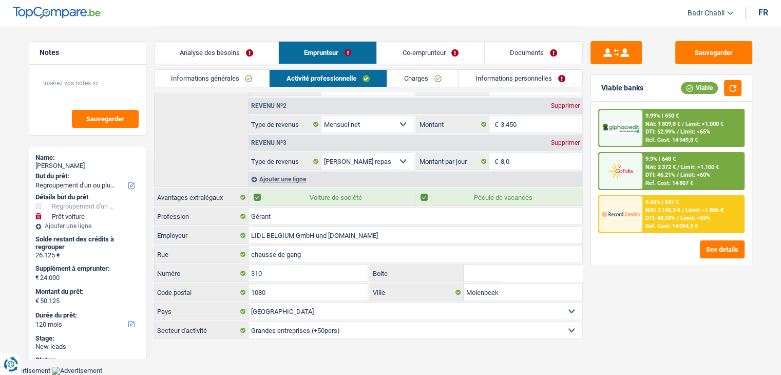
scroll to position [123, 0]
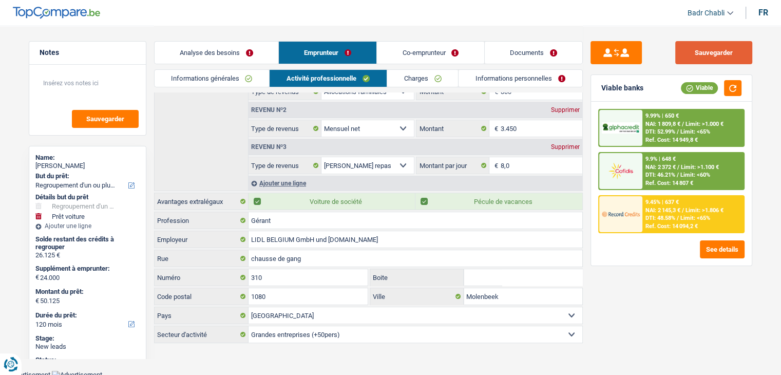
click at [708, 52] on button "Sauvegarder" at bounding box center [714, 52] width 77 height 23
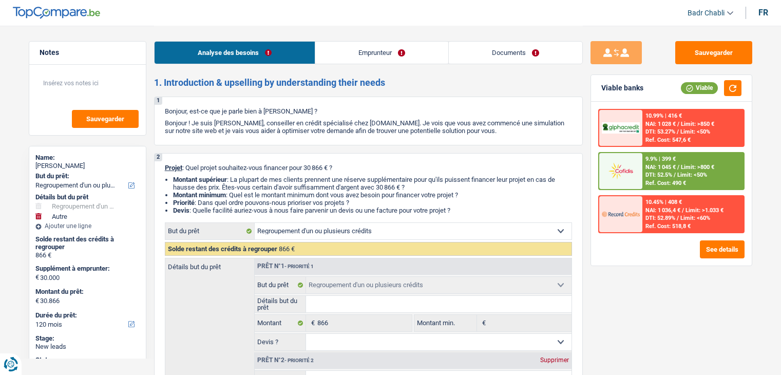
select select "refinancing"
select select "other"
select select "120"
select select "refinancing"
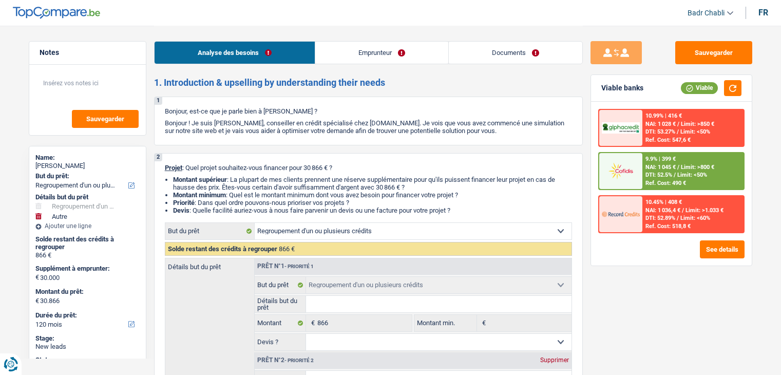
select select "refinancing"
select select "other"
select select "120"
select select "mutuality"
select select "mutualityIndemnity"
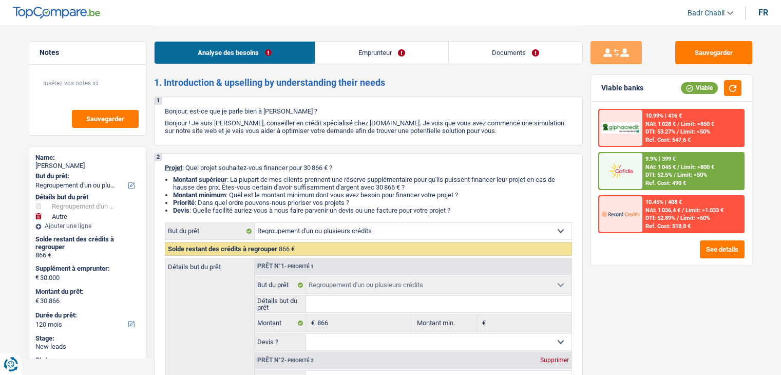
select select "rents"
select select "personalLoan"
select select "homeFurnishingOrRelocation"
select select "72"
select select "refinancing"
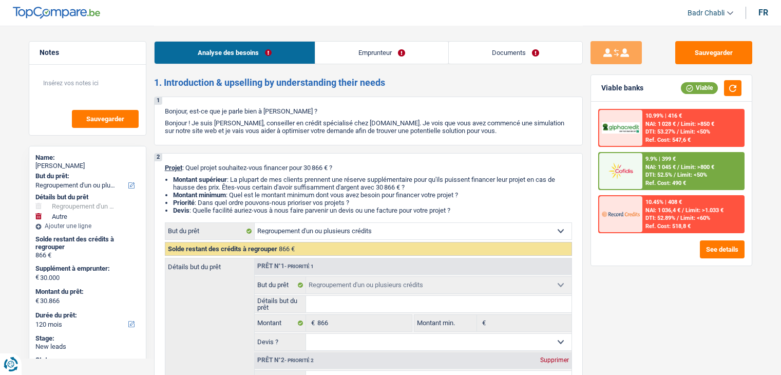
select select "refinancing"
select select "other"
select select "120"
select select "mutuality"
select select "mutualityIndemnity"
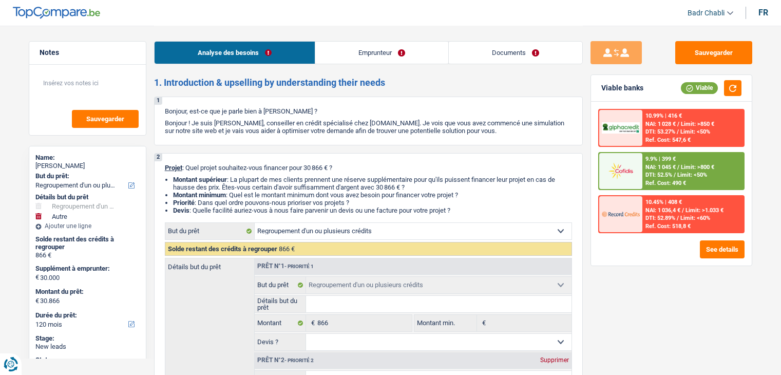
select select "solidaris"
select select "BE"
click at [380, 51] on link "Emprunteur" at bounding box center [381, 53] width 133 height 22
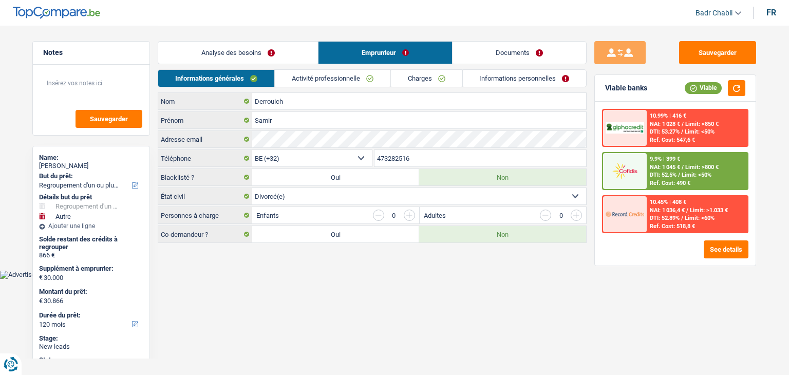
click at [346, 78] on link "Activité professionnelle" at bounding box center [333, 78] width 116 height 17
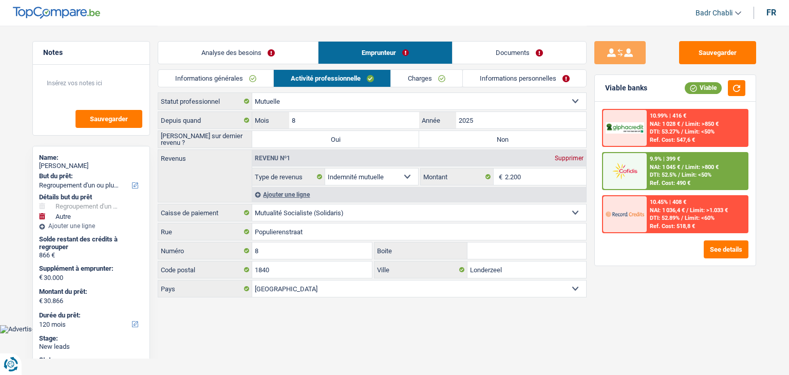
click at [495, 142] on label "Non" at bounding box center [502, 139] width 167 height 16
click at [495, 142] on input "Non" at bounding box center [502, 139] width 167 height 16
radio input "true"
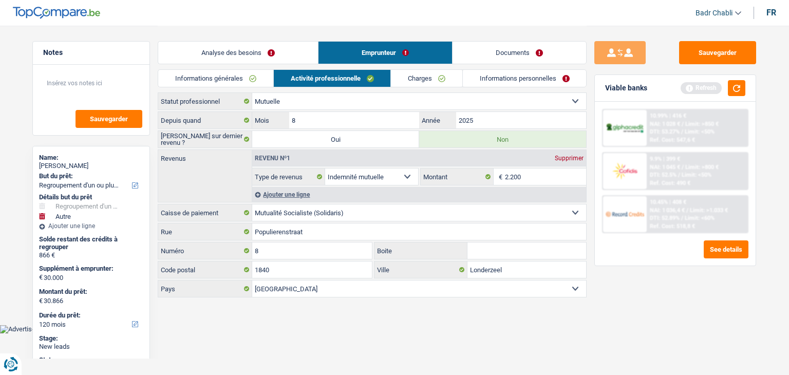
click at [232, 49] on link "Analyse des besoins" at bounding box center [238, 53] width 160 height 22
